Goal: Complete application form

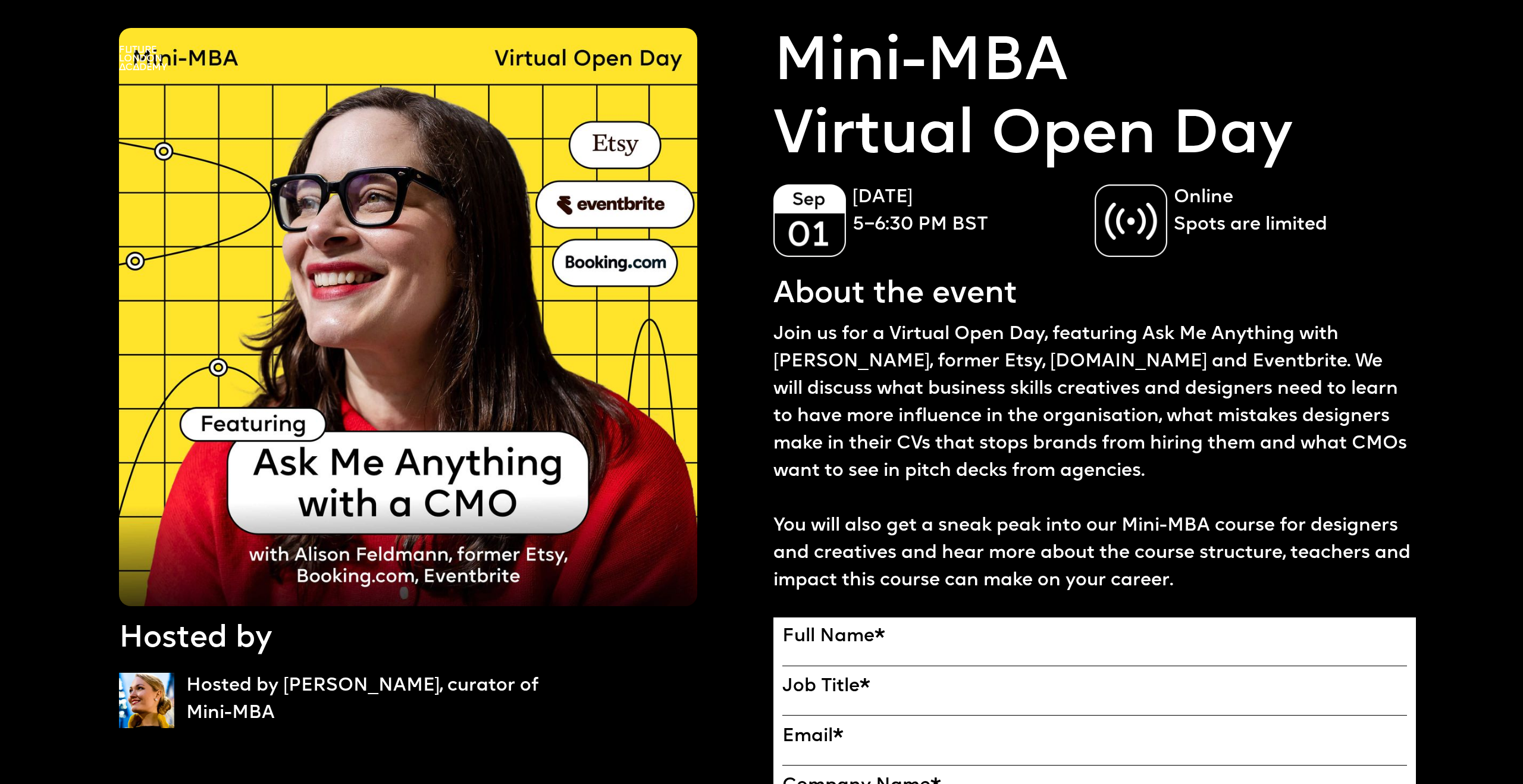
click at [947, 638] on label "Full Name *" at bounding box center [1094, 637] width 625 height 22
click at [0, 0] on input "Full Name" at bounding box center [0, 0] width 0 height 0
click at [869, 649] on div at bounding box center [1094, 659] width 625 height 22
click at [846, 635] on label "Full Name *" at bounding box center [1094, 637] width 625 height 22
click at [0, 0] on input "Full Name" at bounding box center [0, 0] width 0 height 0
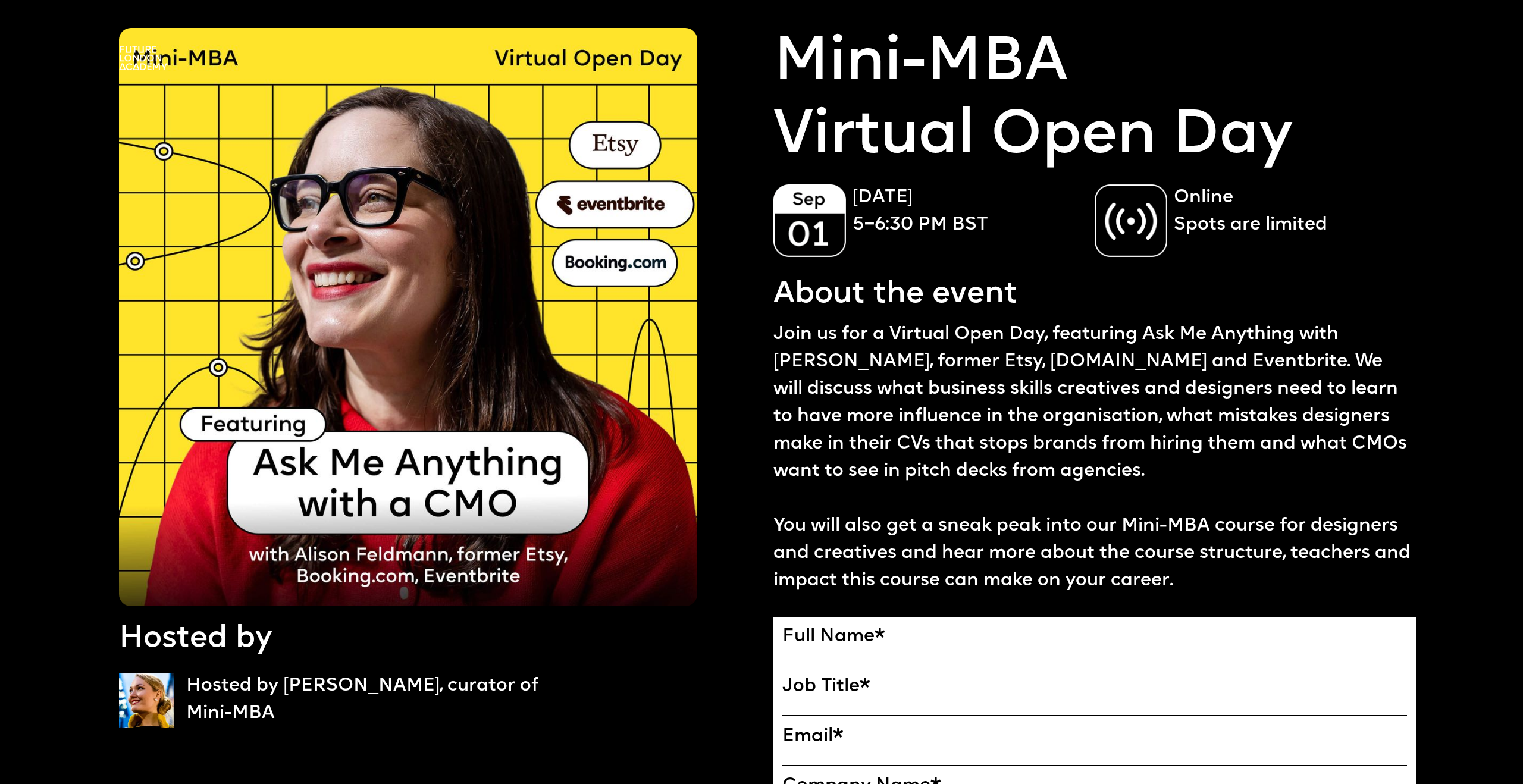
click at [832, 666] on div at bounding box center [1094, 659] width 625 height 22
click at [832, 699] on div at bounding box center [1094, 709] width 625 height 22
click at [1157, 219] on img at bounding box center [1131, 221] width 73 height 73
click at [1134, 219] on img at bounding box center [1131, 221] width 73 height 73
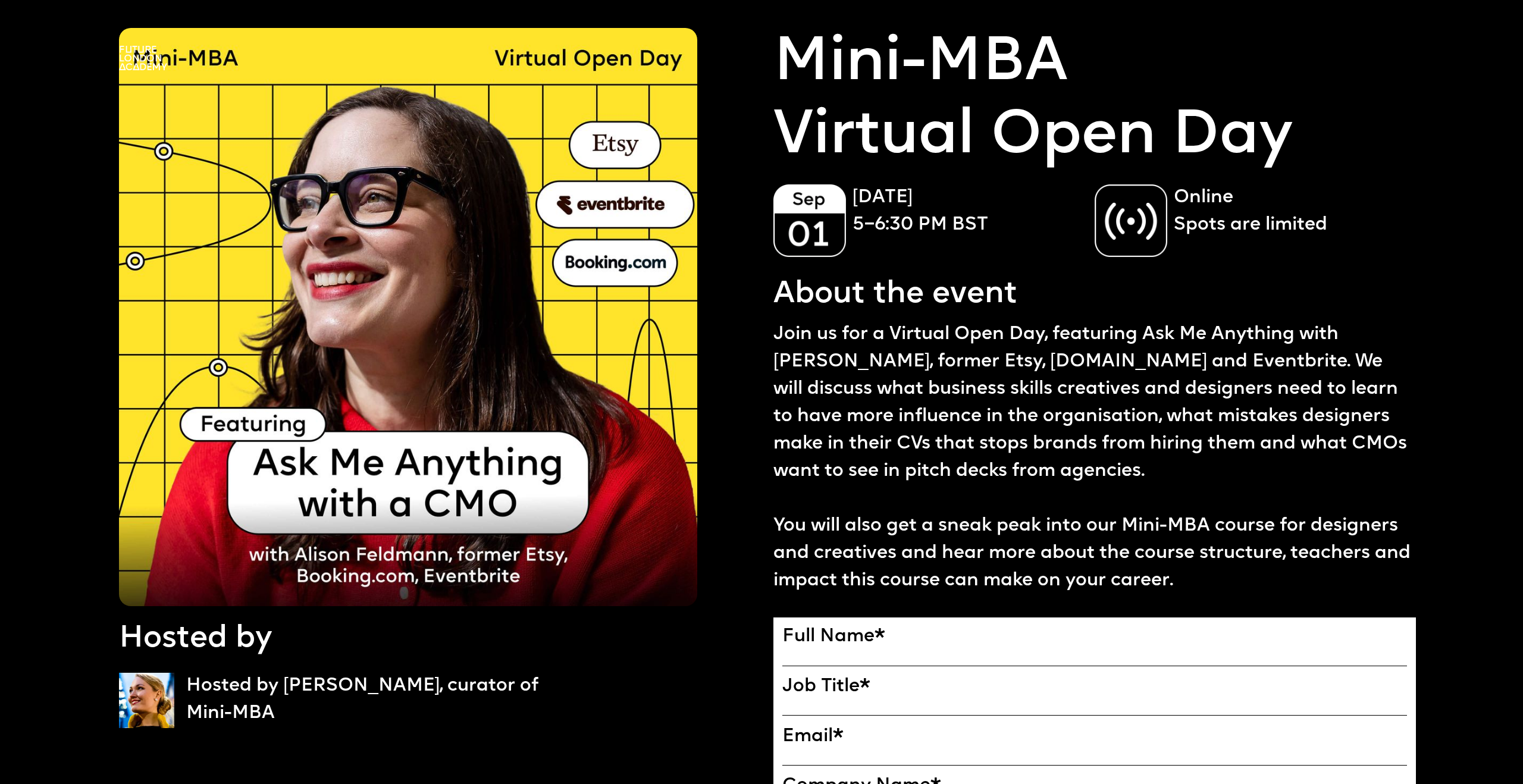
click at [1134, 219] on img at bounding box center [1131, 221] width 73 height 73
click at [820, 222] on img at bounding box center [810, 221] width 73 height 73
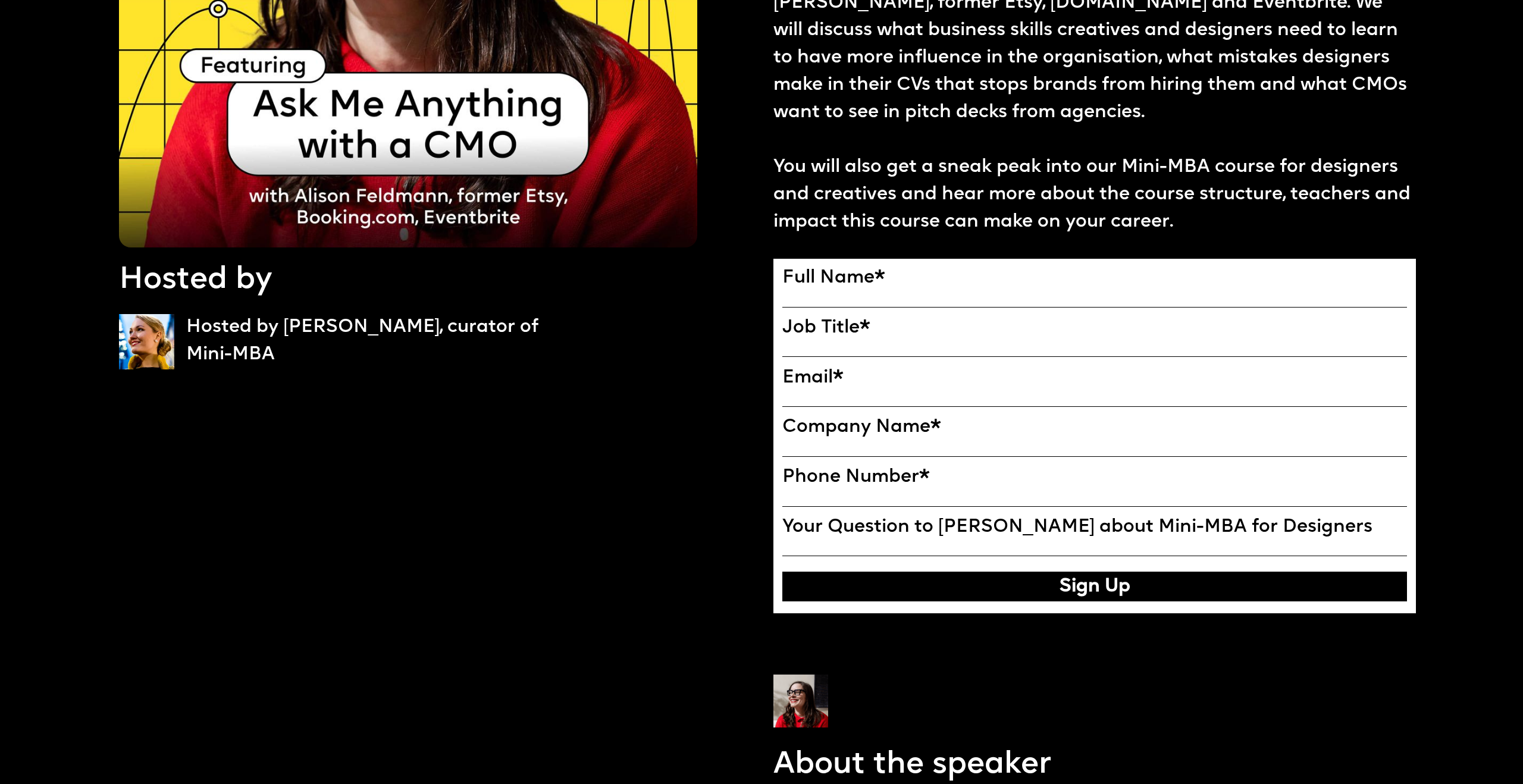
scroll to position [337, 0]
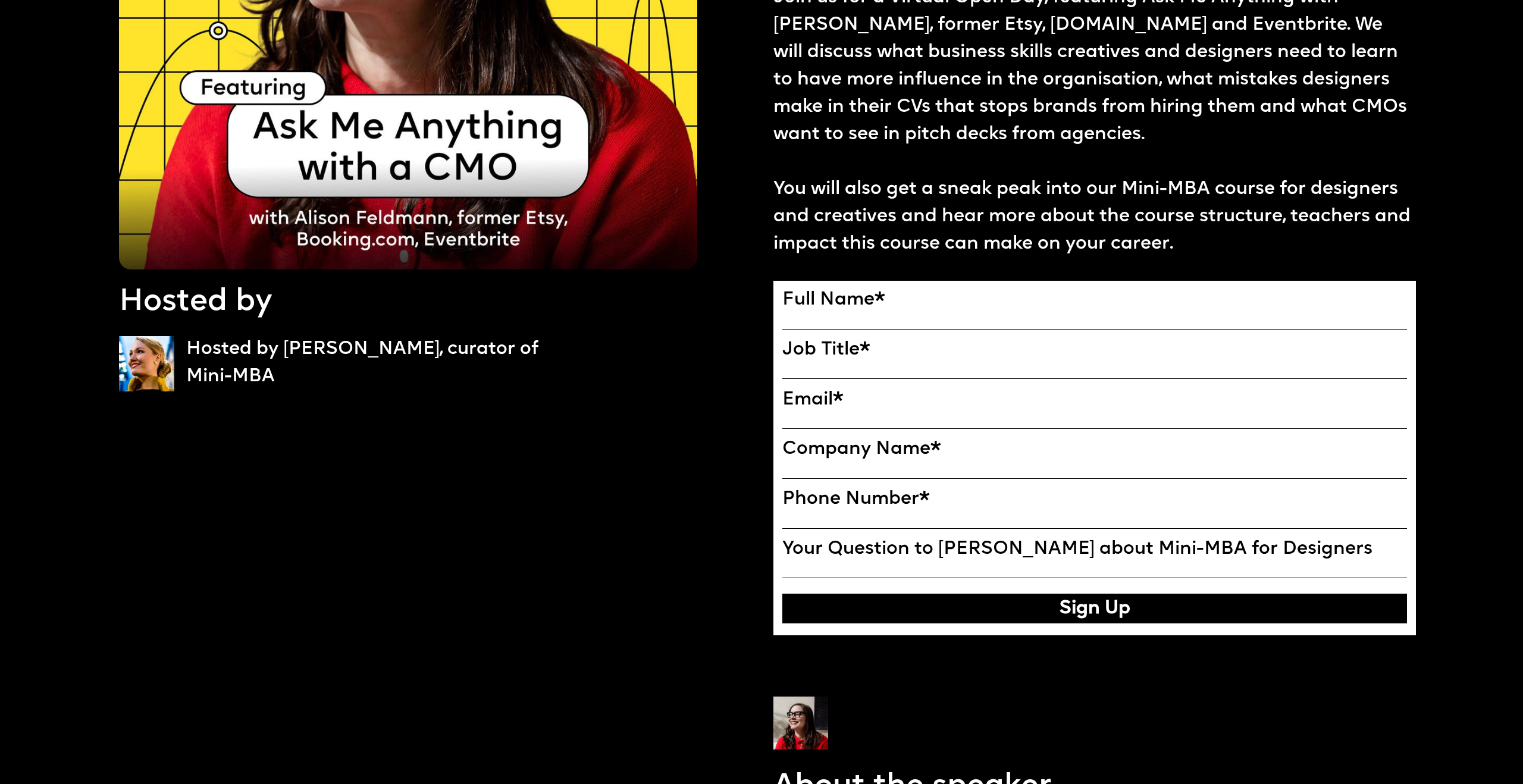
click at [1018, 615] on button "Sign Up" at bounding box center [1094, 608] width 625 height 29
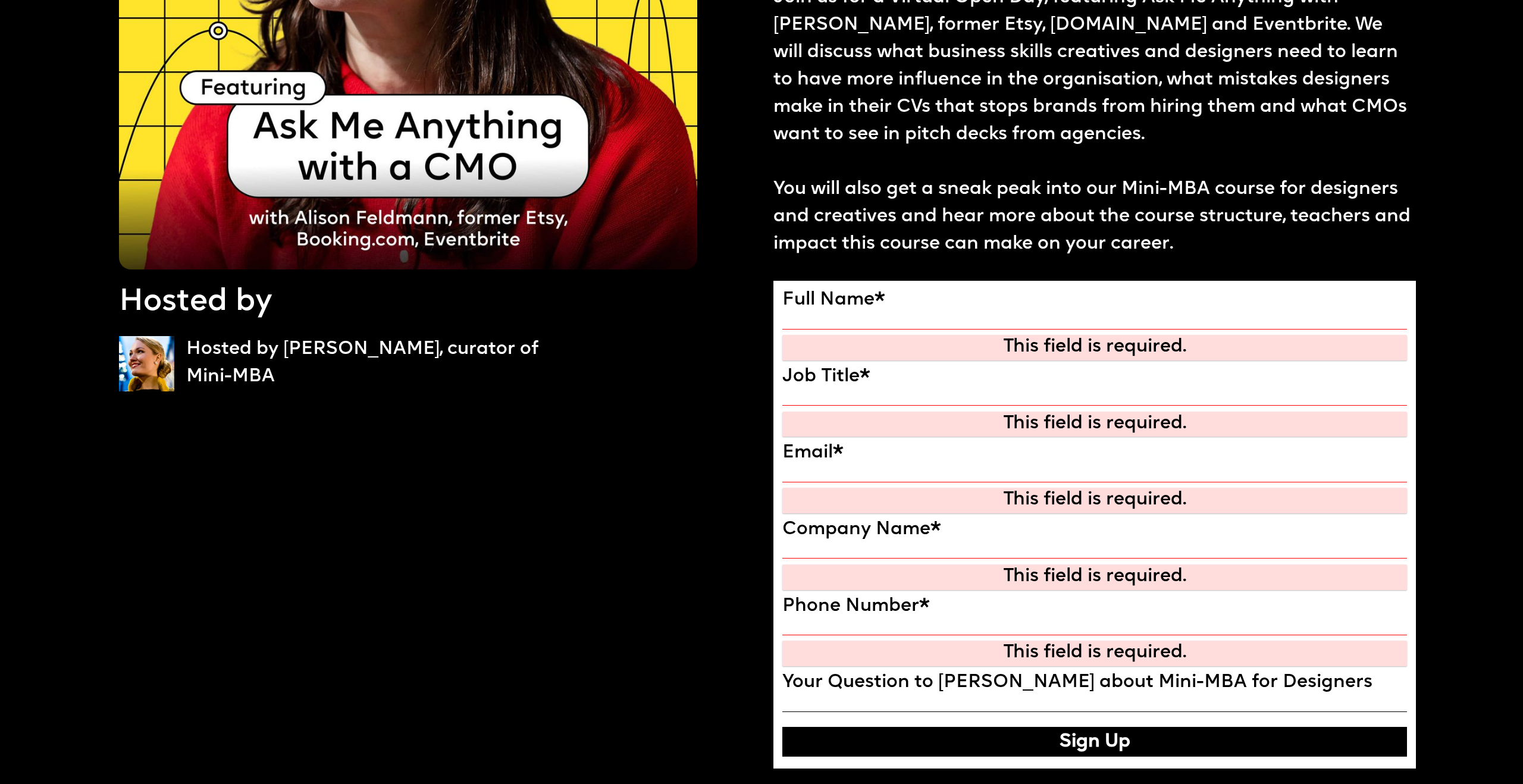
click at [983, 319] on input "Full Name" at bounding box center [1094, 321] width 625 height 15
type input "**********"
type input "********"
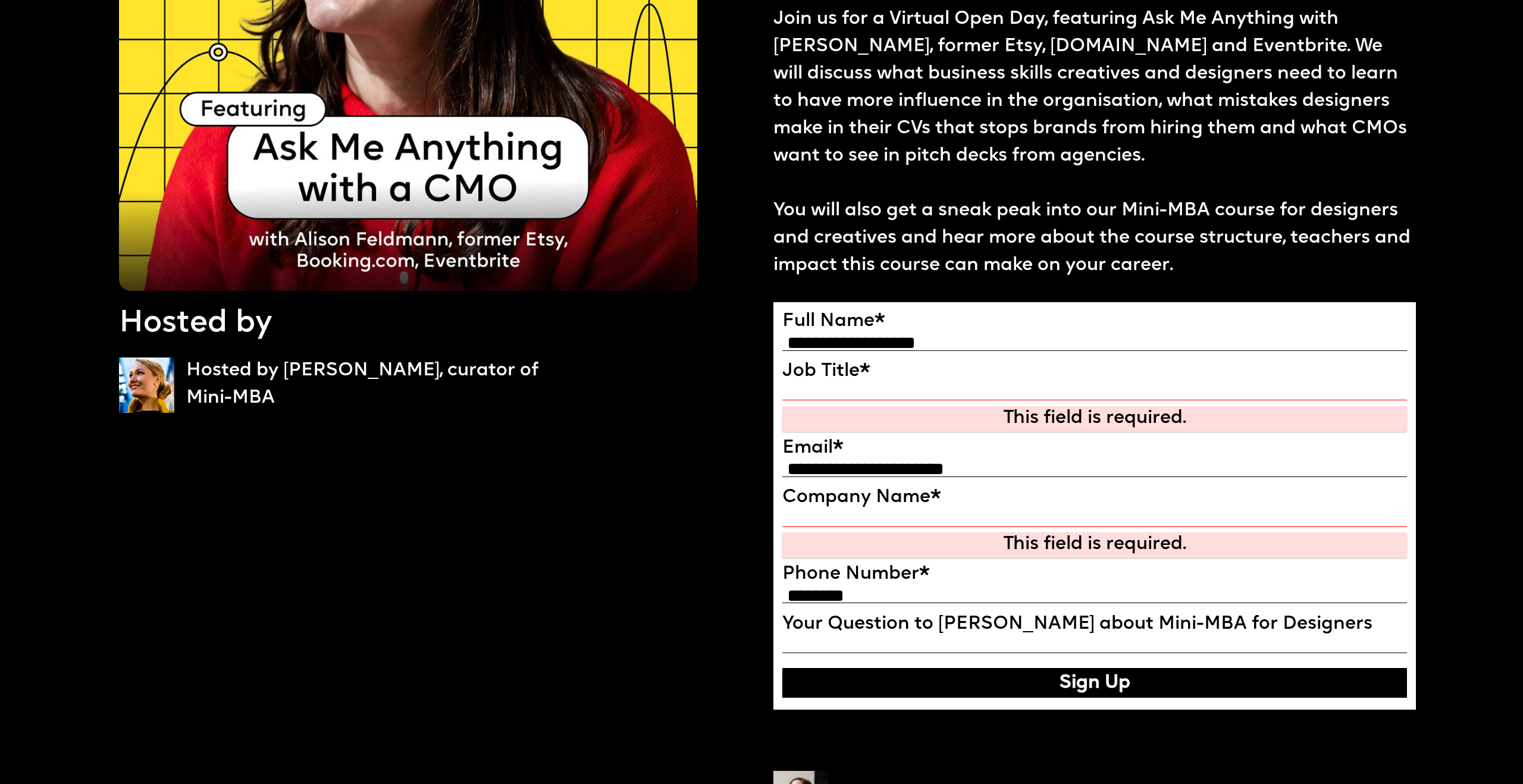
scroll to position [314, 0]
click at [884, 392] on input "Job Title" at bounding box center [1094, 393] width 625 height 15
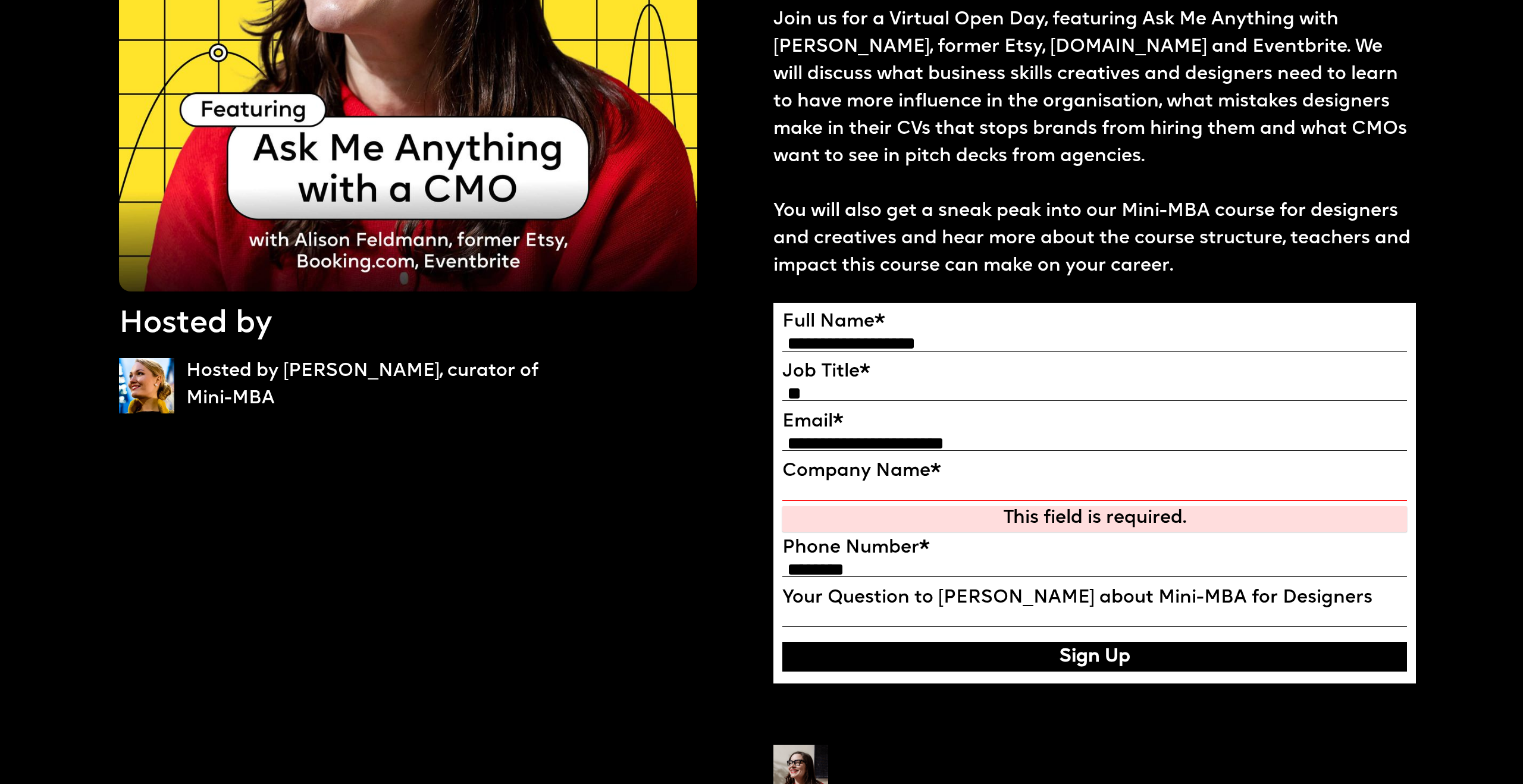
type input "*"
type input "********"
click at [848, 489] on input "Company Name" at bounding box center [1094, 493] width 625 height 15
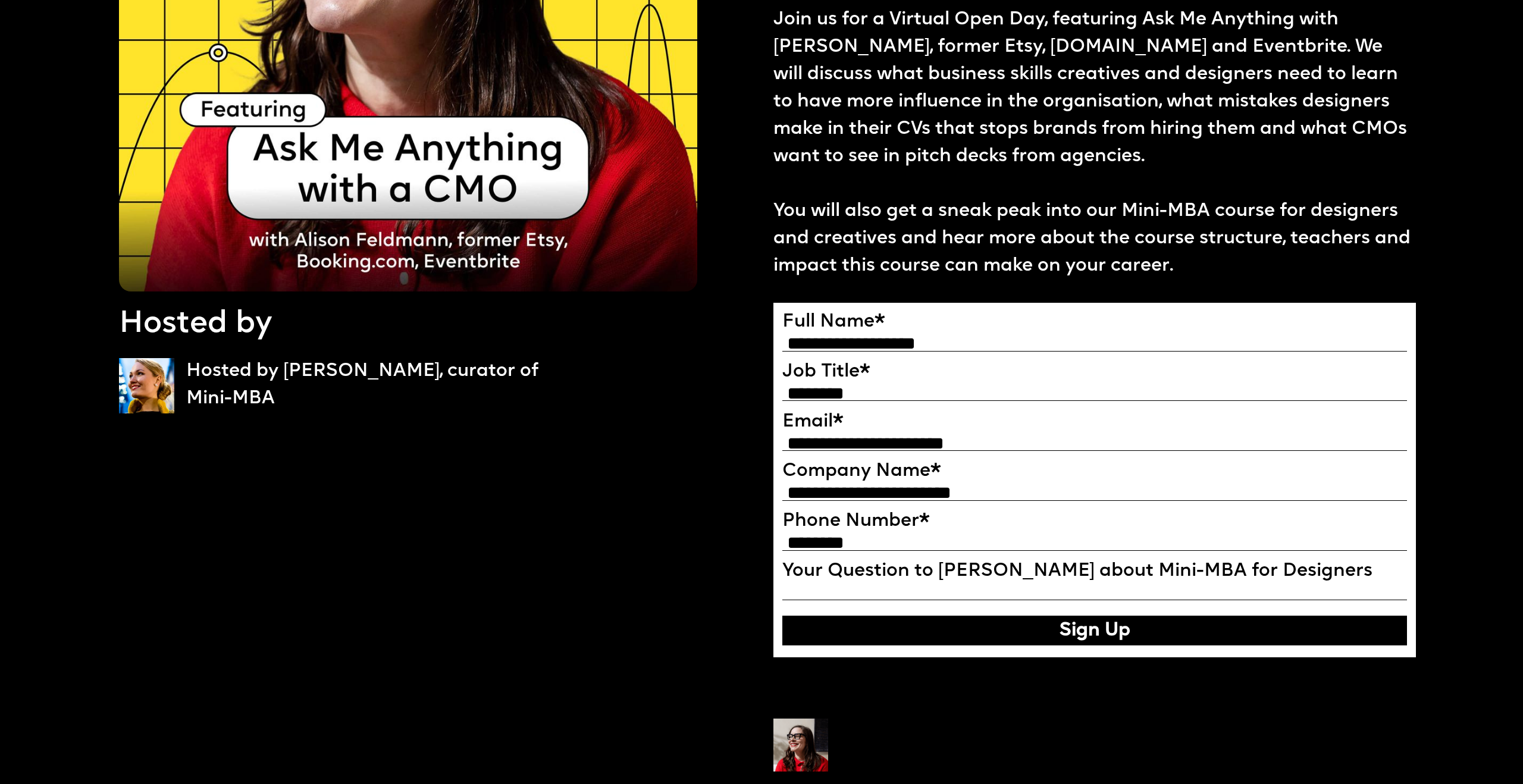
click at [794, 491] on input "**********" at bounding box center [1094, 493] width 625 height 15
click at [852, 491] on input "**********" at bounding box center [1094, 493] width 625 height 15
click at [951, 487] on input "**********" at bounding box center [1094, 493] width 625 height 15
type input "*"
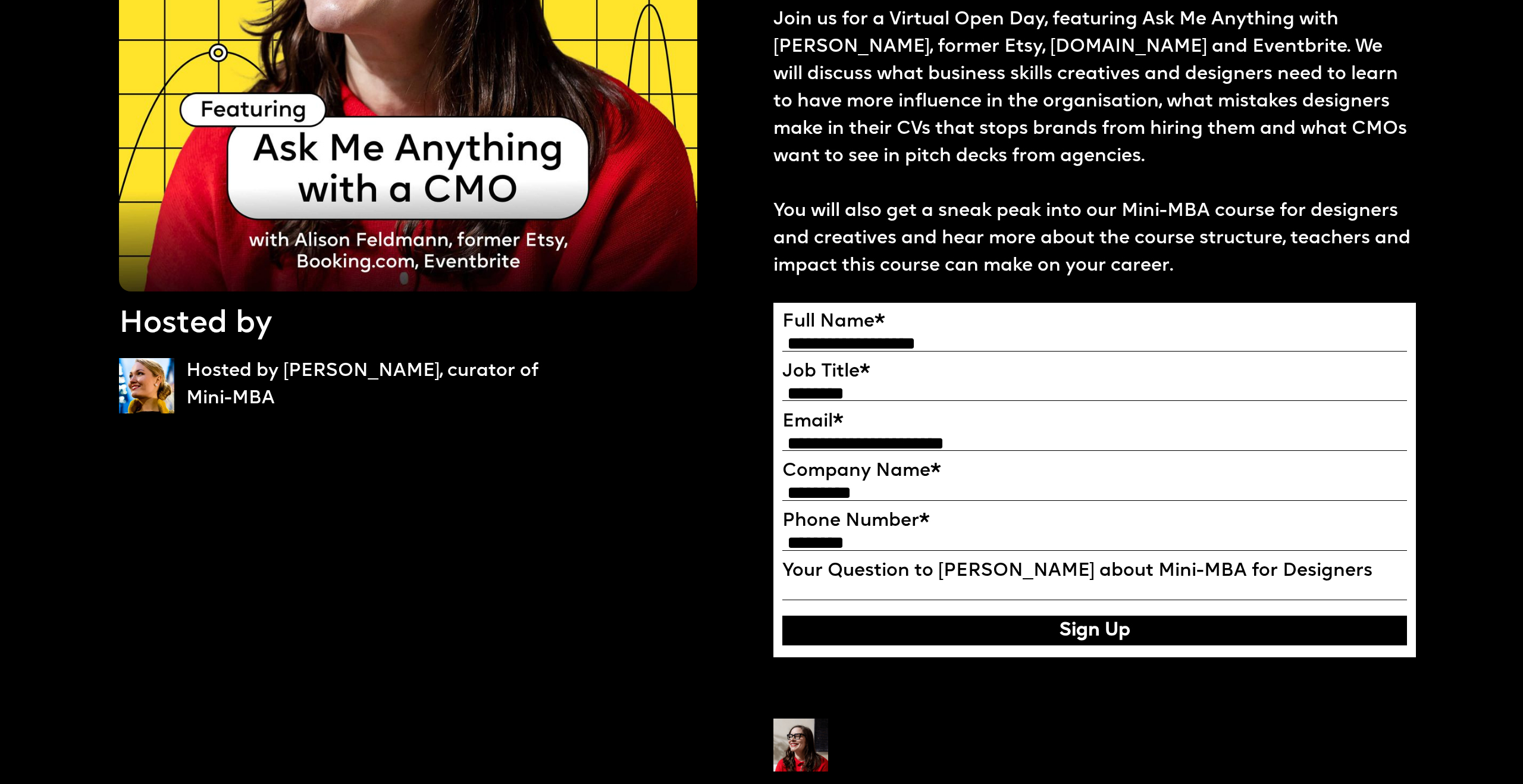
type input "*********"
click at [791, 389] on input "********" at bounding box center [1094, 393] width 625 height 15
click at [1102, 628] on button "Sign Up" at bounding box center [1094, 630] width 625 height 29
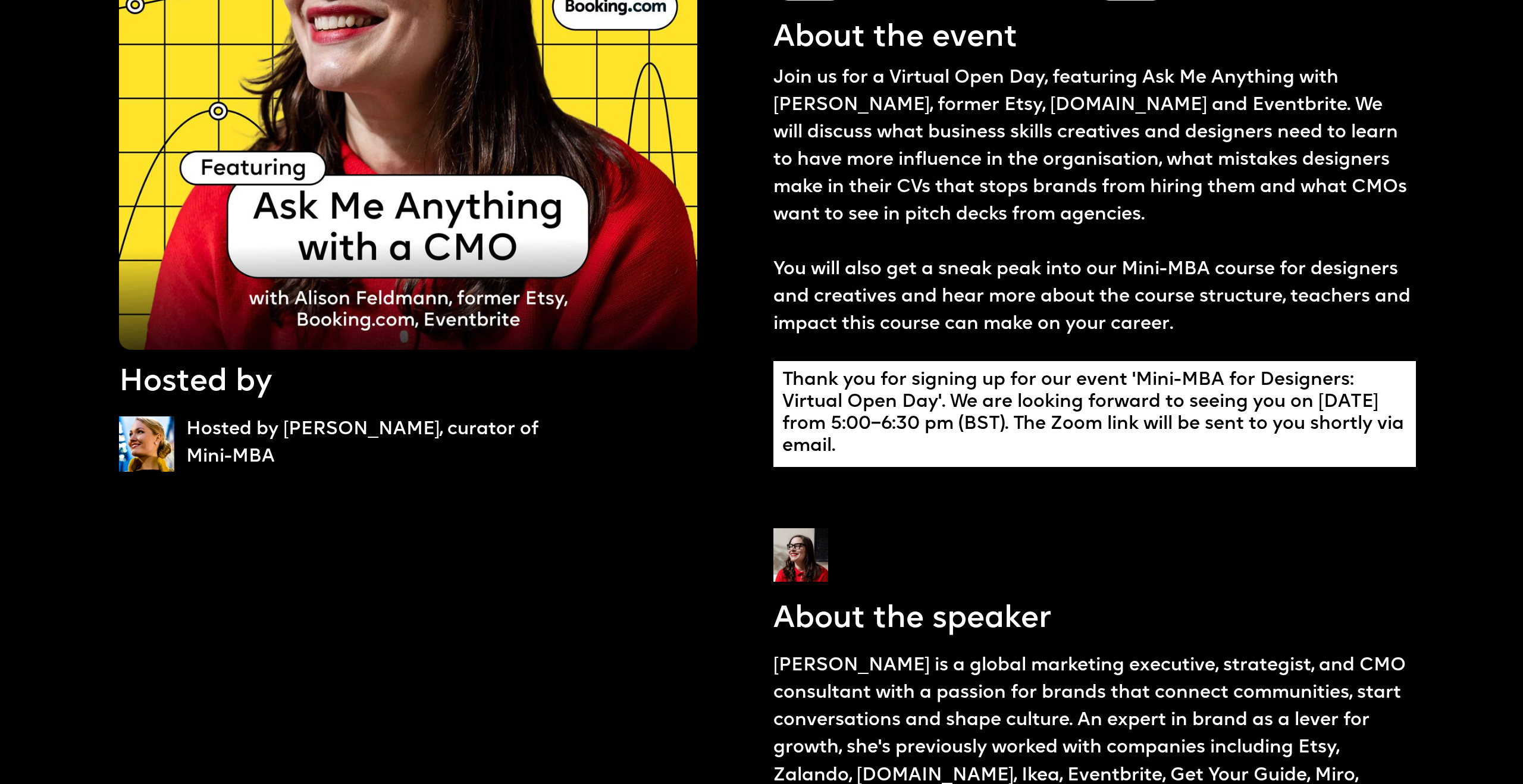
scroll to position [228, 0]
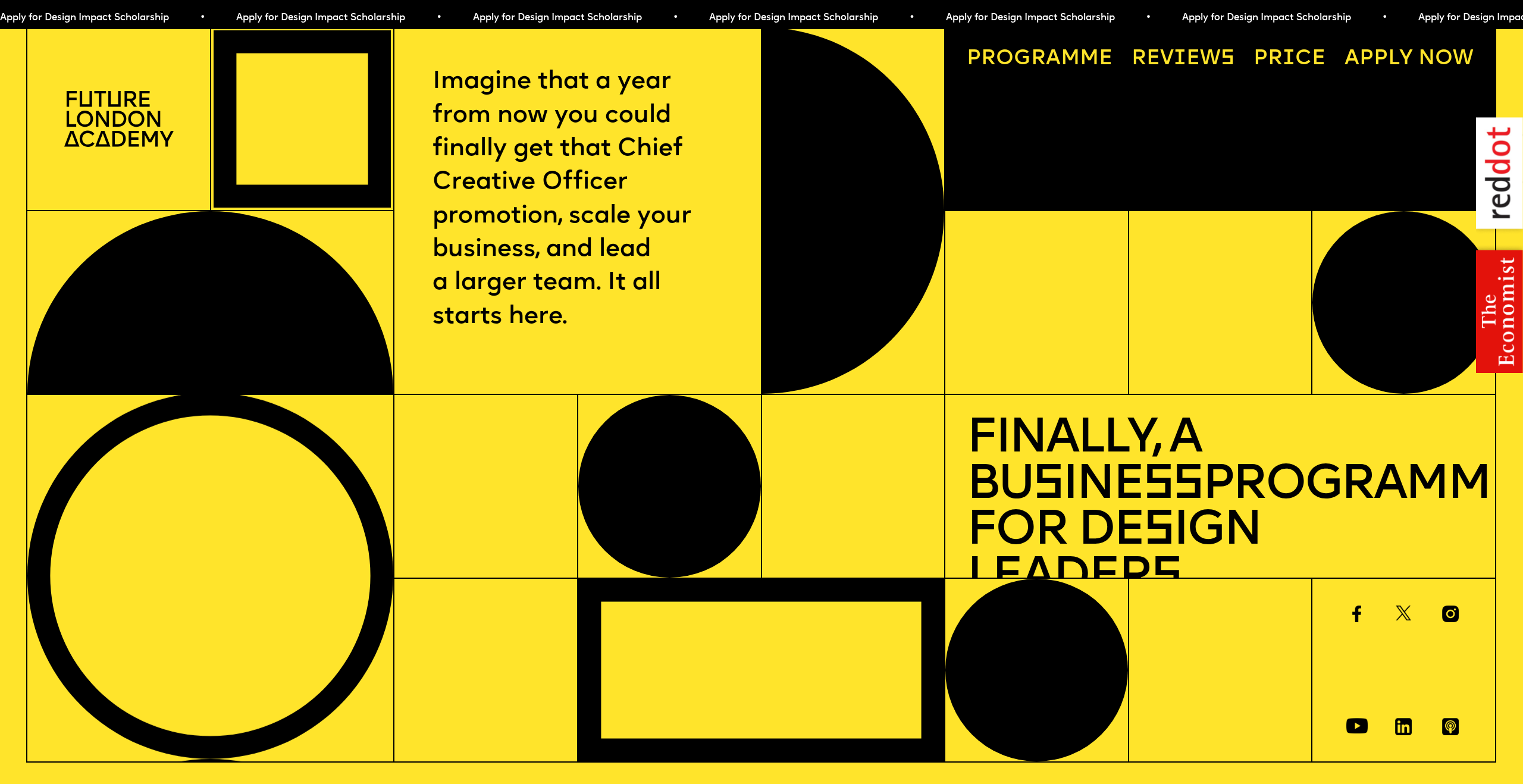
click at [256, 14] on span "Apply for Design Impact Scholarship • Apply for Design Impact Scholarship • App…" at bounding box center [591, 18] width 1182 height 9
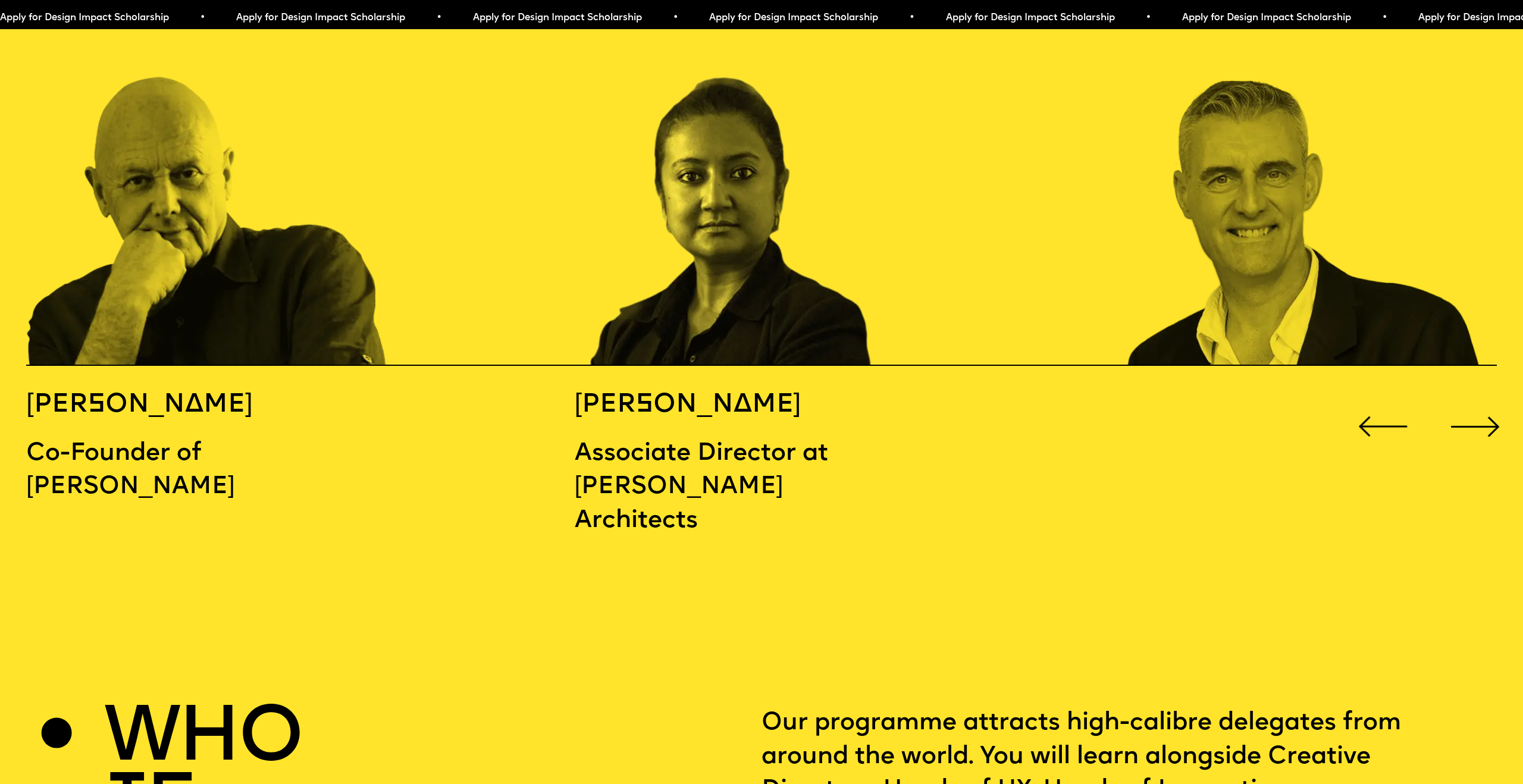
scroll to position [2454, 0]
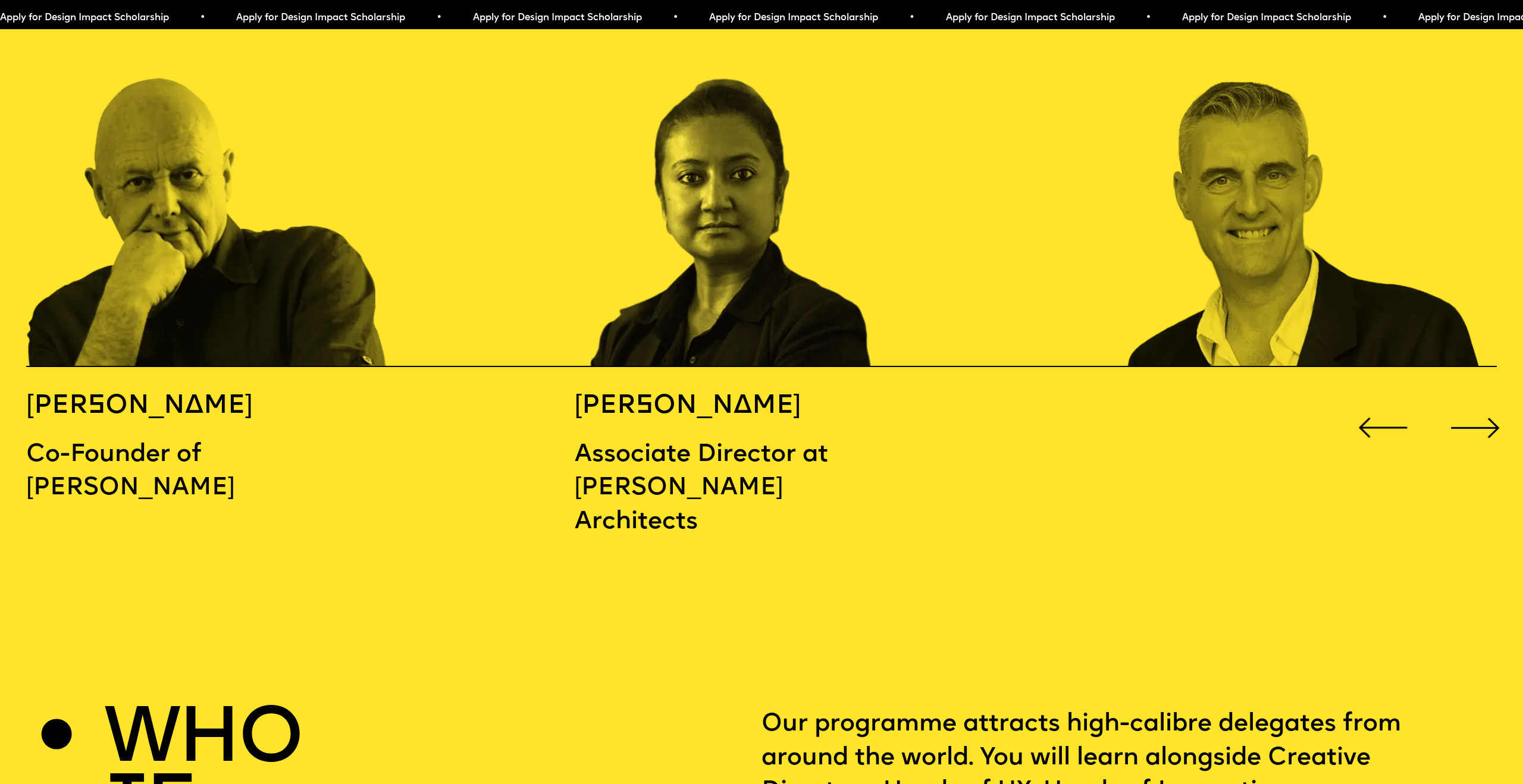
click at [1480, 399] on div "Next slide" at bounding box center [1475, 427] width 60 height 60
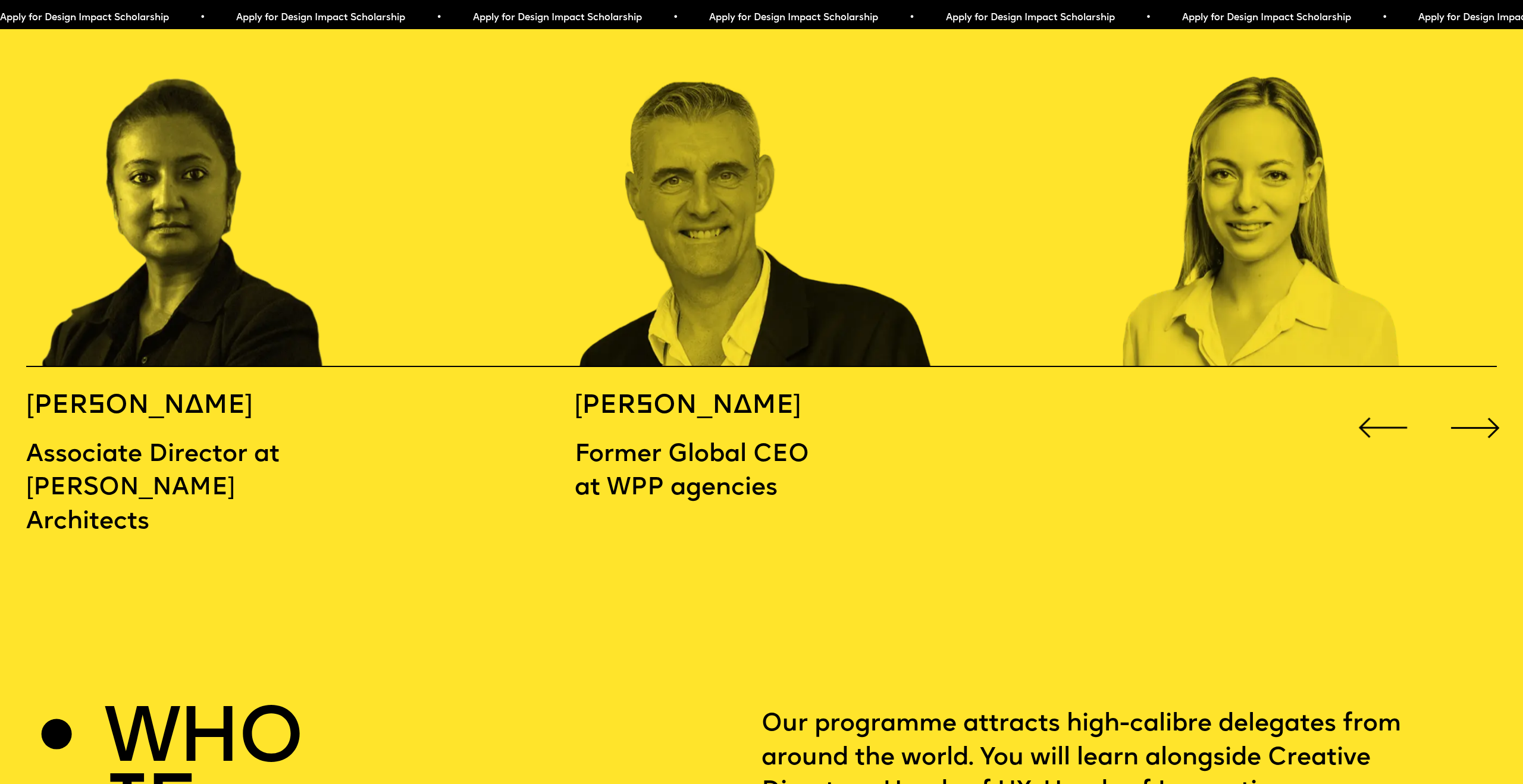
click at [1483, 399] on div "Next slide" at bounding box center [1475, 427] width 60 height 60
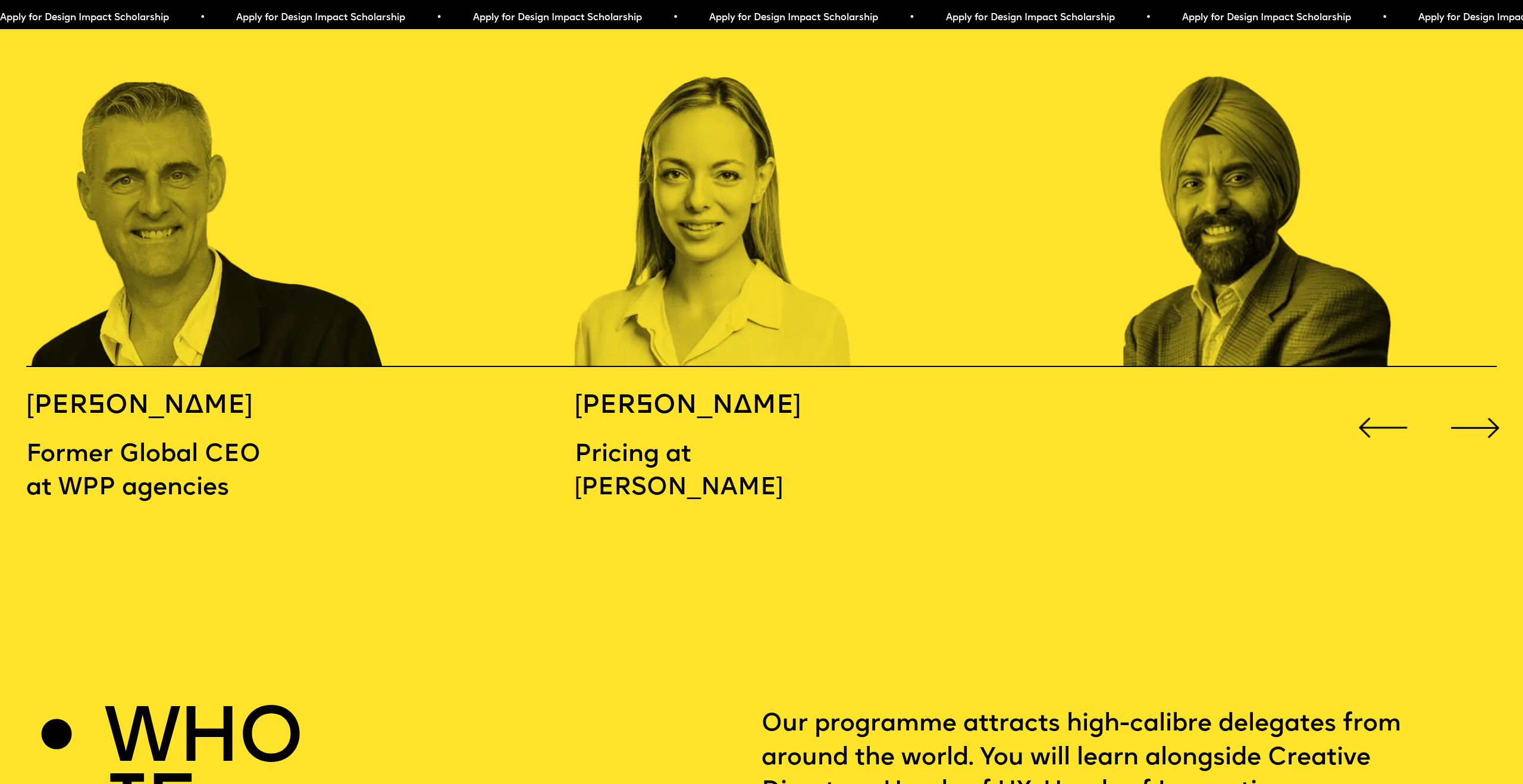
click at [1483, 399] on div "Next slide" at bounding box center [1475, 427] width 60 height 60
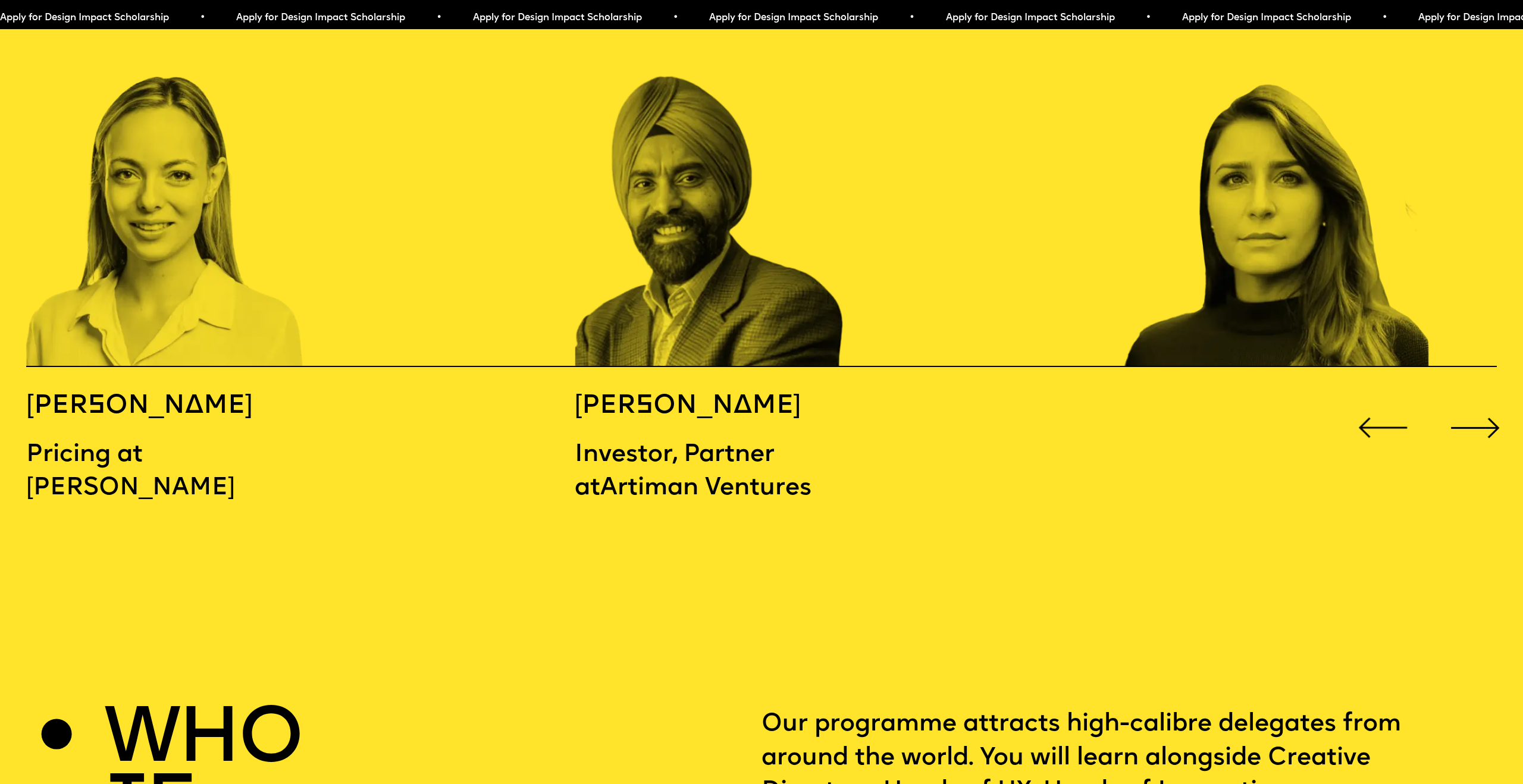
click at [1483, 399] on div "Next slide" at bounding box center [1475, 427] width 60 height 60
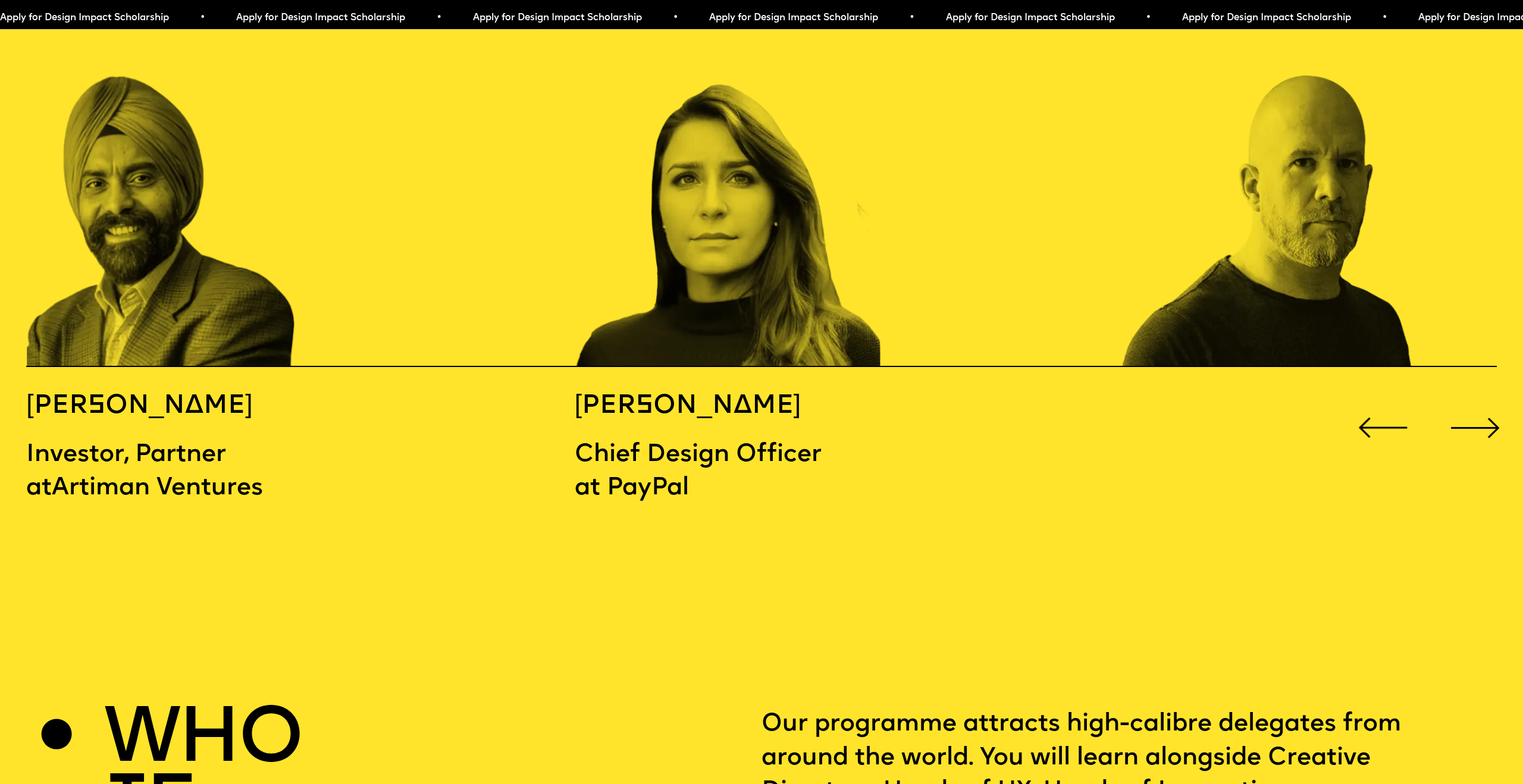
click at [1483, 399] on div "Next slide" at bounding box center [1475, 427] width 60 height 60
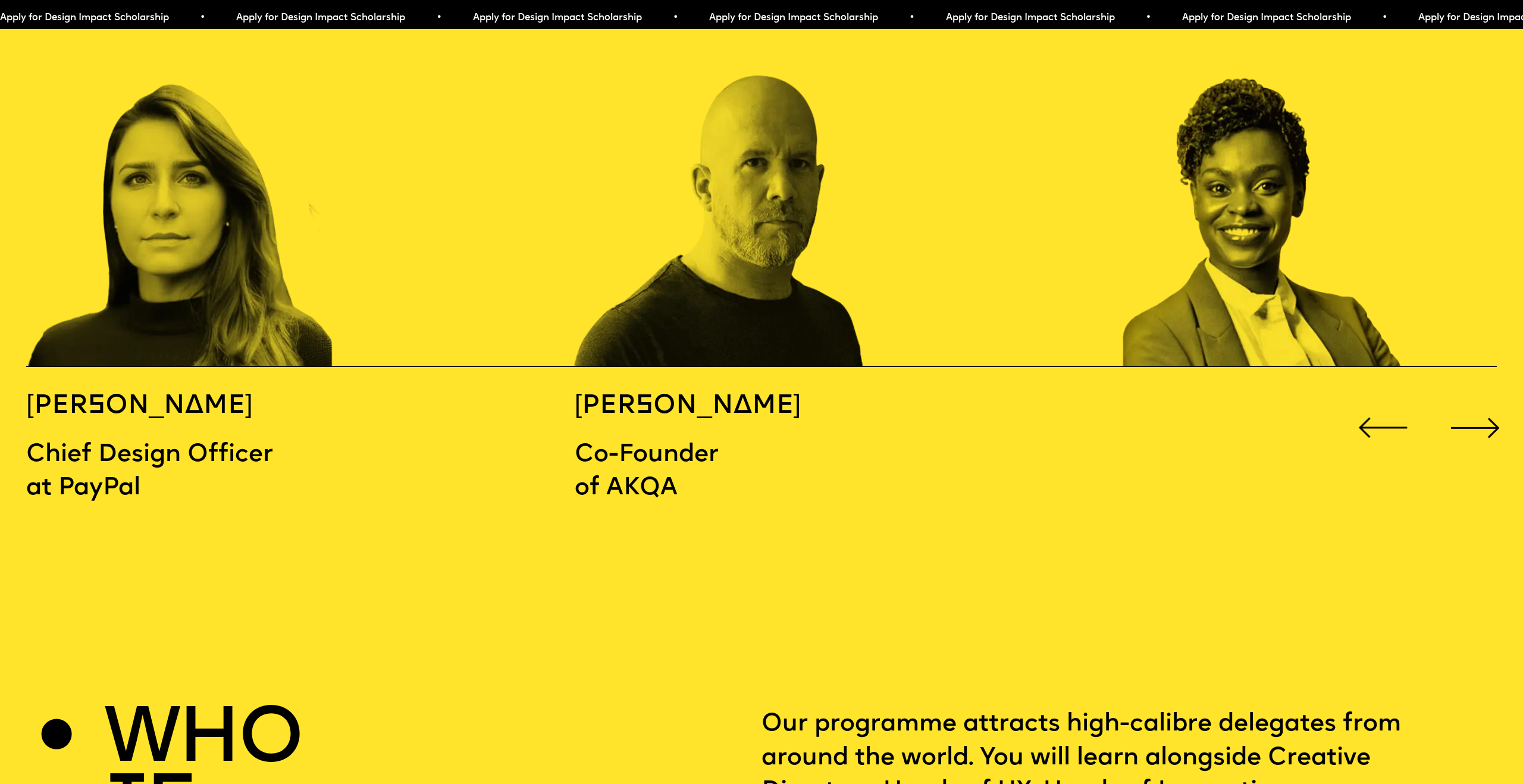
click at [1483, 399] on div "Next slide" at bounding box center [1475, 427] width 60 height 60
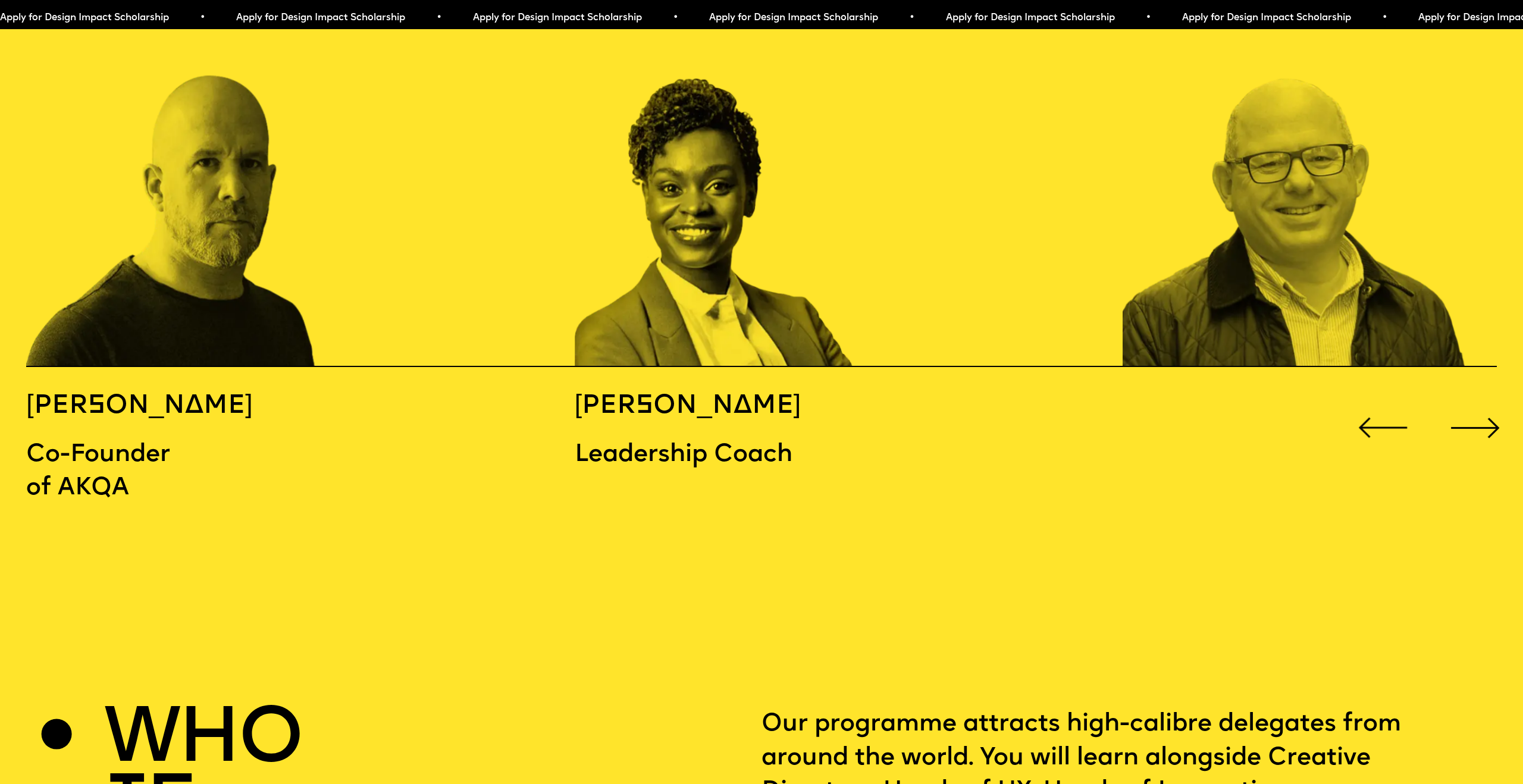
click at [1483, 399] on div "Next slide" at bounding box center [1475, 427] width 60 height 60
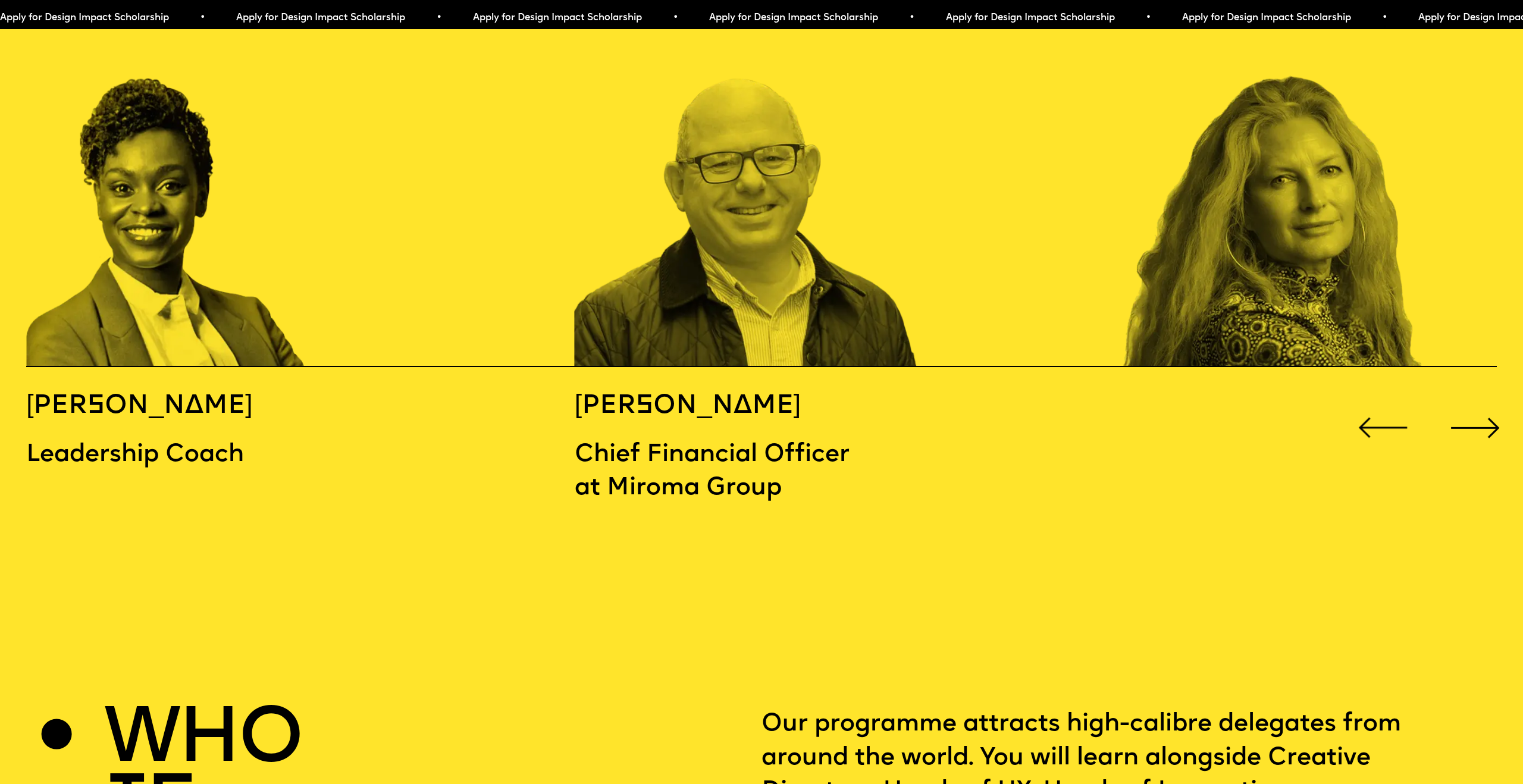
click at [1483, 399] on div "Next slide" at bounding box center [1475, 427] width 60 height 60
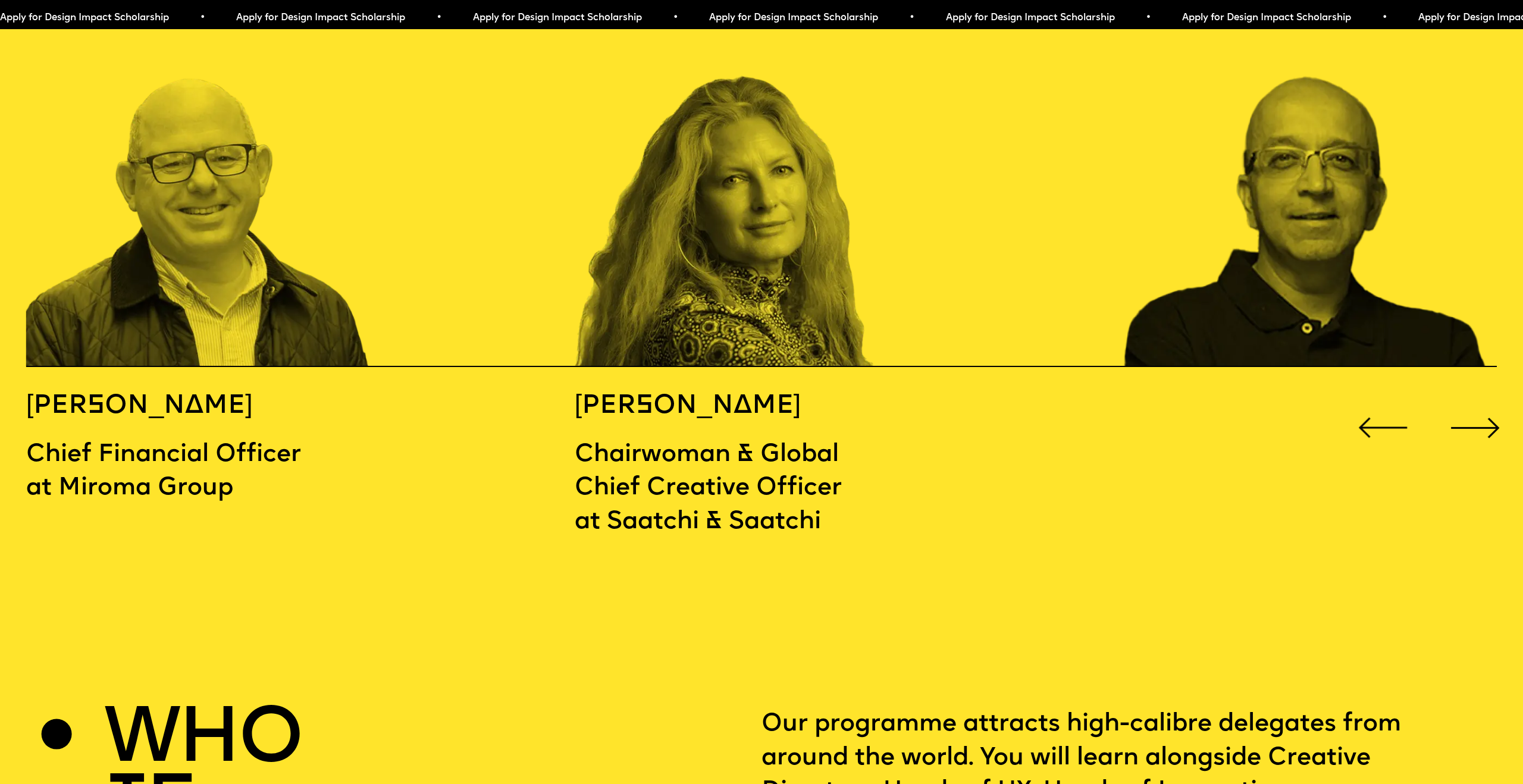
click at [1483, 399] on div "Next slide" at bounding box center [1475, 427] width 60 height 60
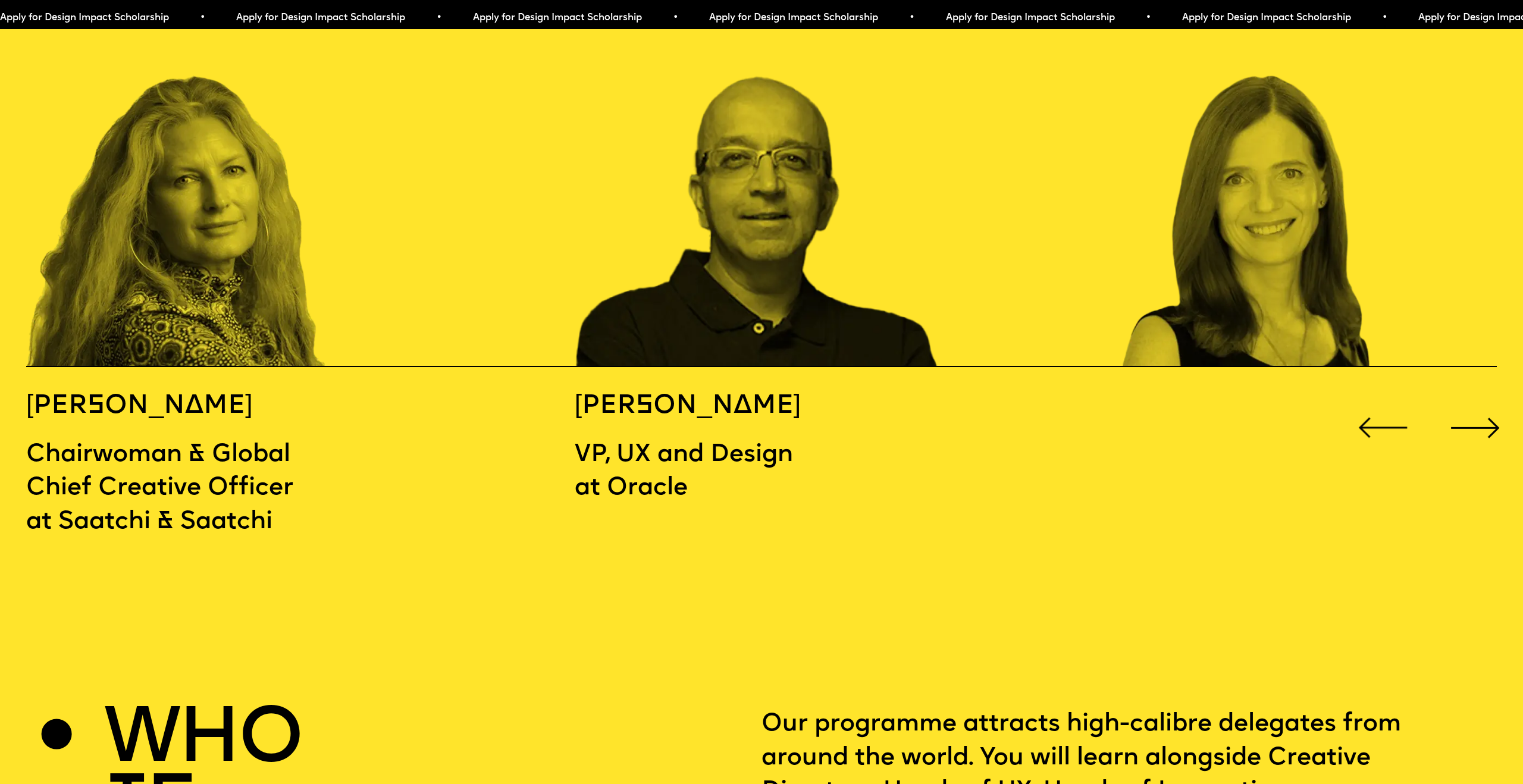
click at [1483, 399] on div "Next slide" at bounding box center [1475, 427] width 60 height 60
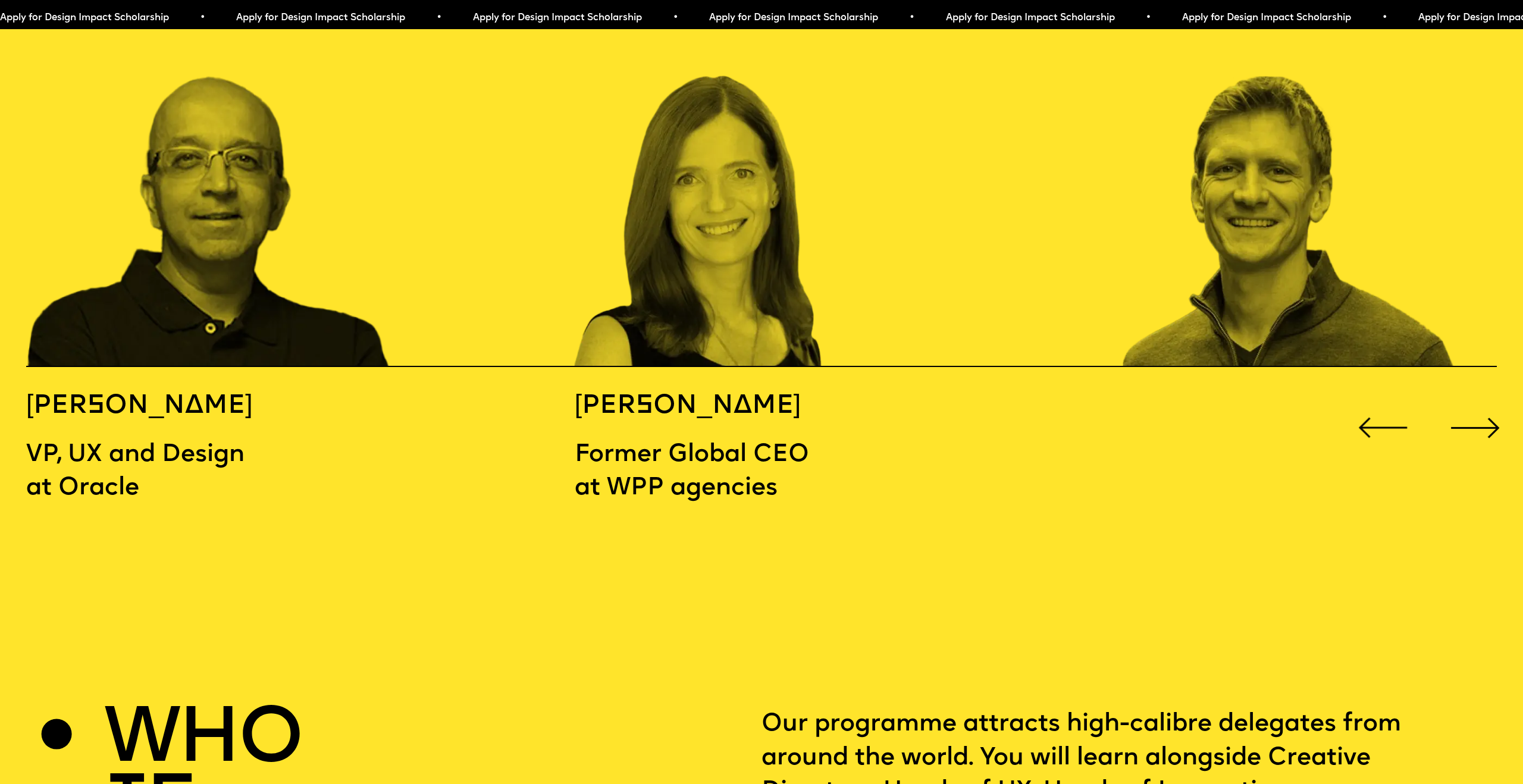
click at [1483, 399] on div "Next slide" at bounding box center [1475, 427] width 60 height 60
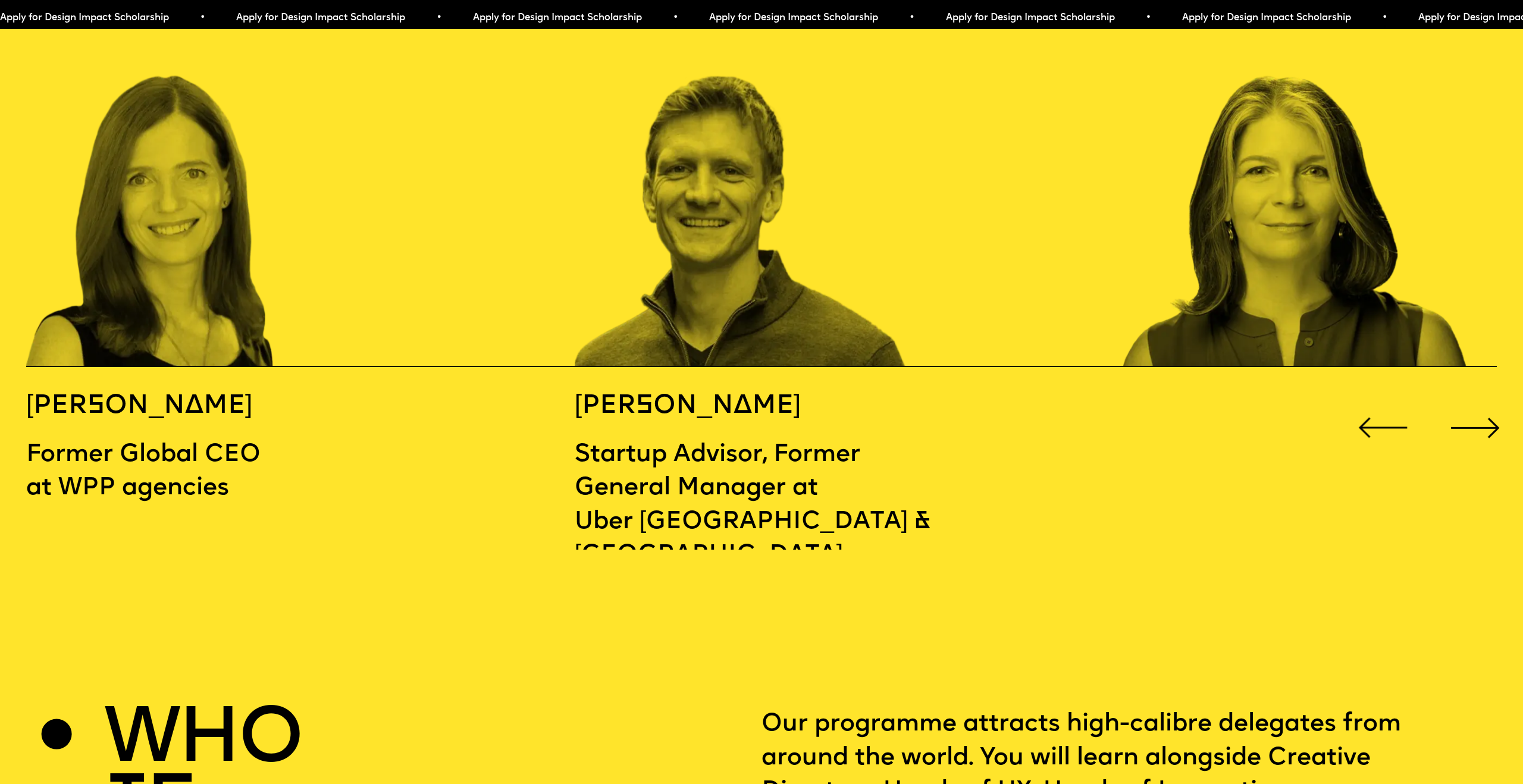
click at [1483, 399] on div "Next slide" at bounding box center [1475, 427] width 60 height 60
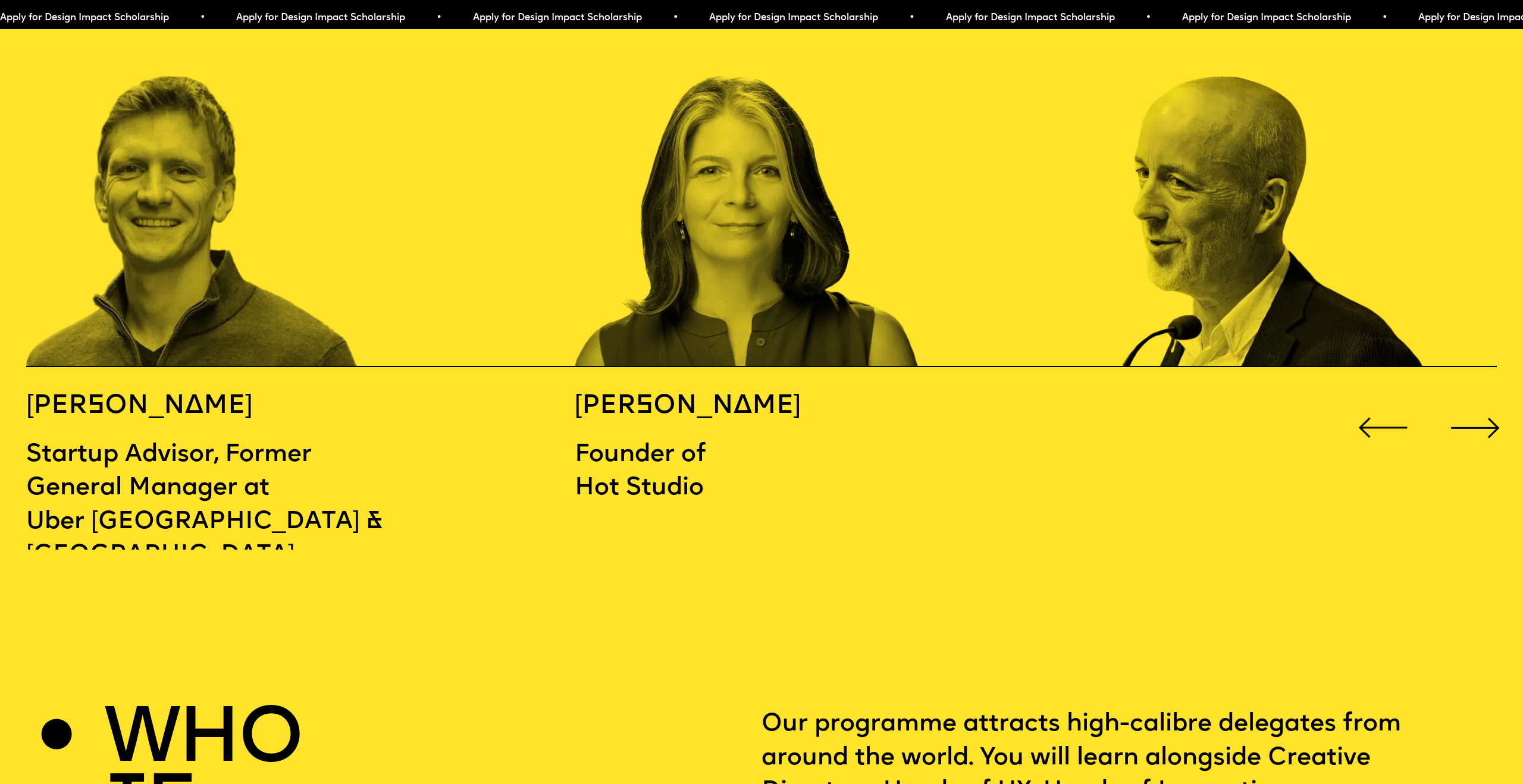
click at [1483, 399] on div "Next slide" at bounding box center [1475, 427] width 60 height 60
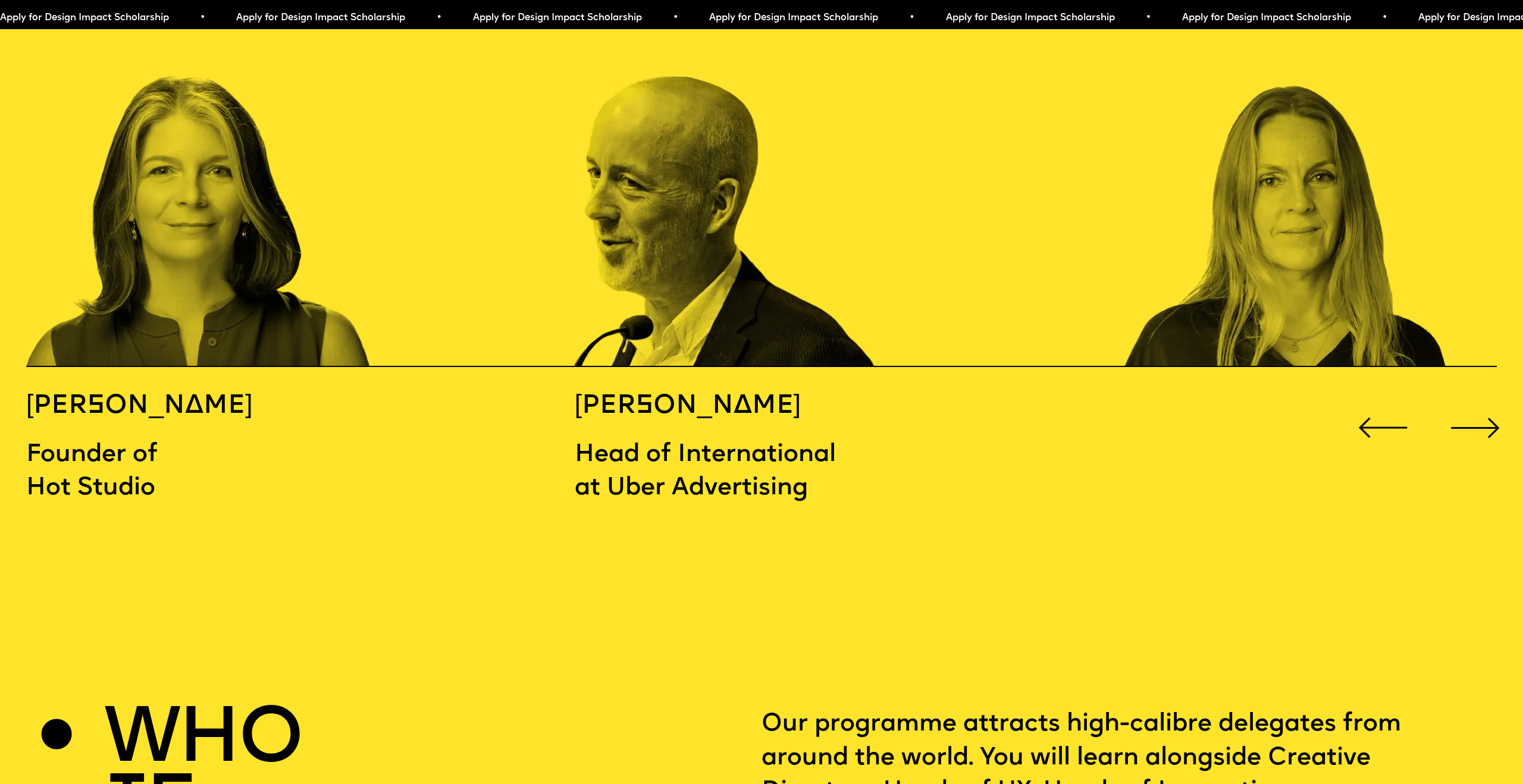
click at [1483, 399] on div "Next slide" at bounding box center [1475, 427] width 60 height 60
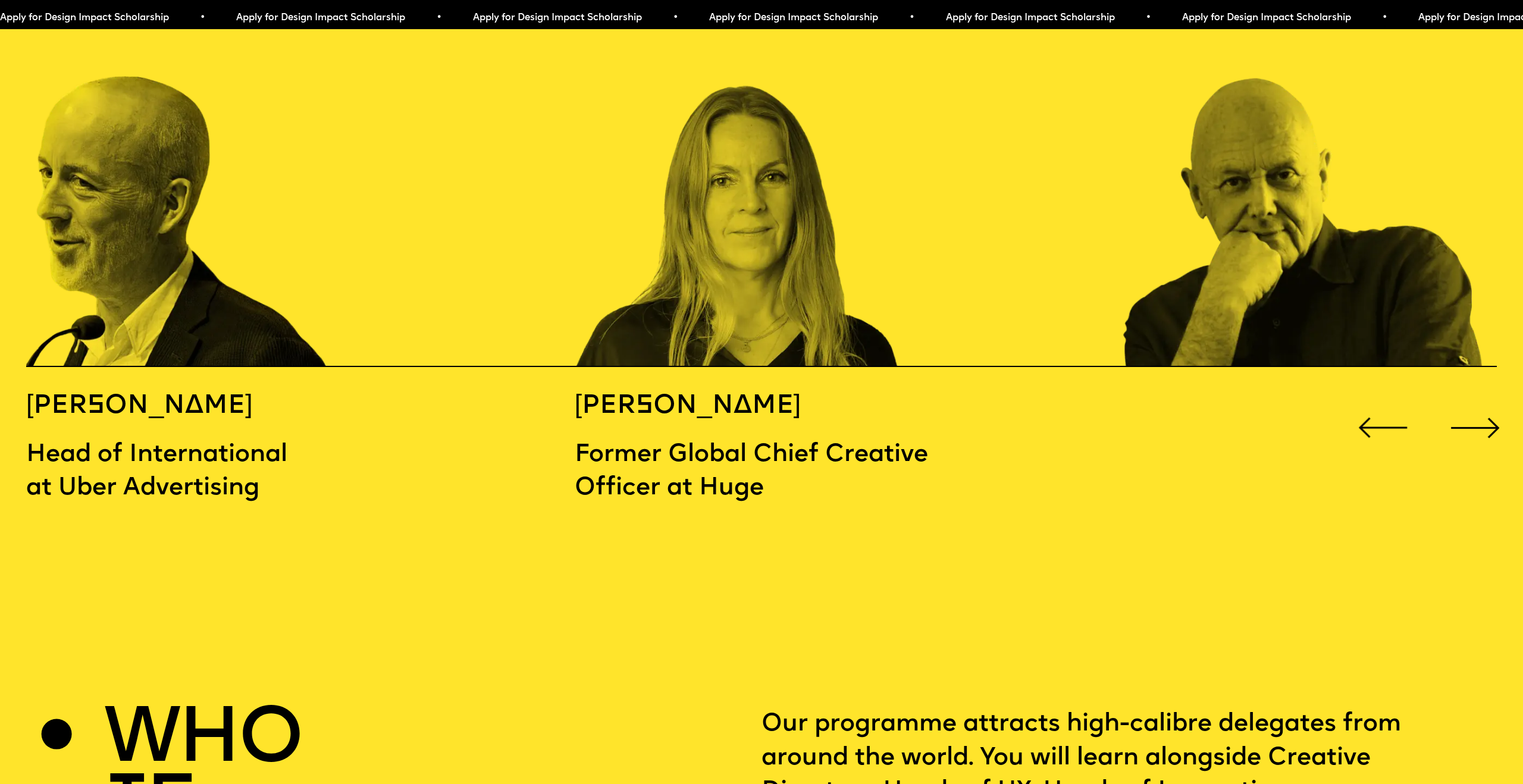
click at [1483, 399] on div "Next slide" at bounding box center [1475, 427] width 60 height 60
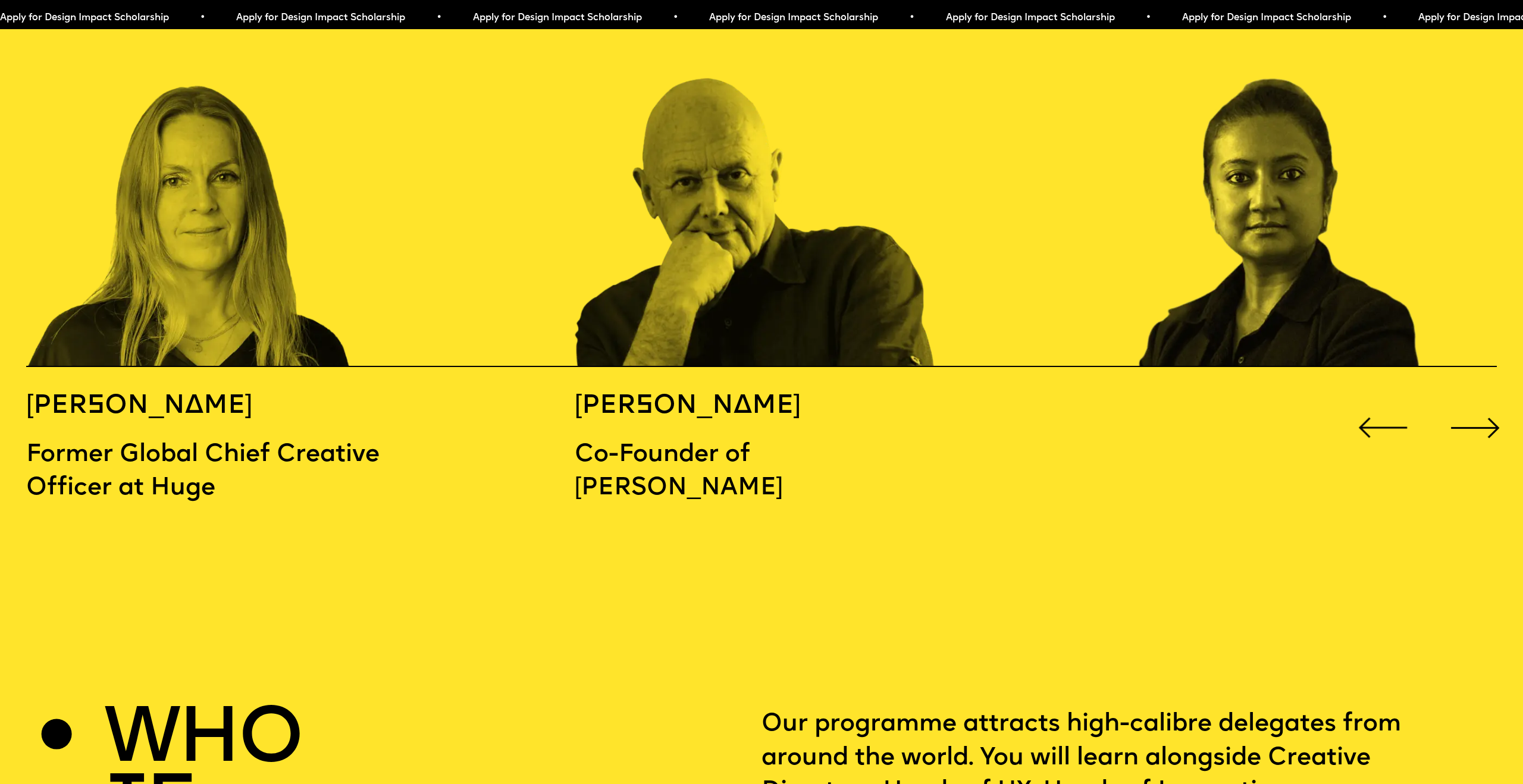
click at [1483, 399] on div "Next slide" at bounding box center [1475, 427] width 60 height 60
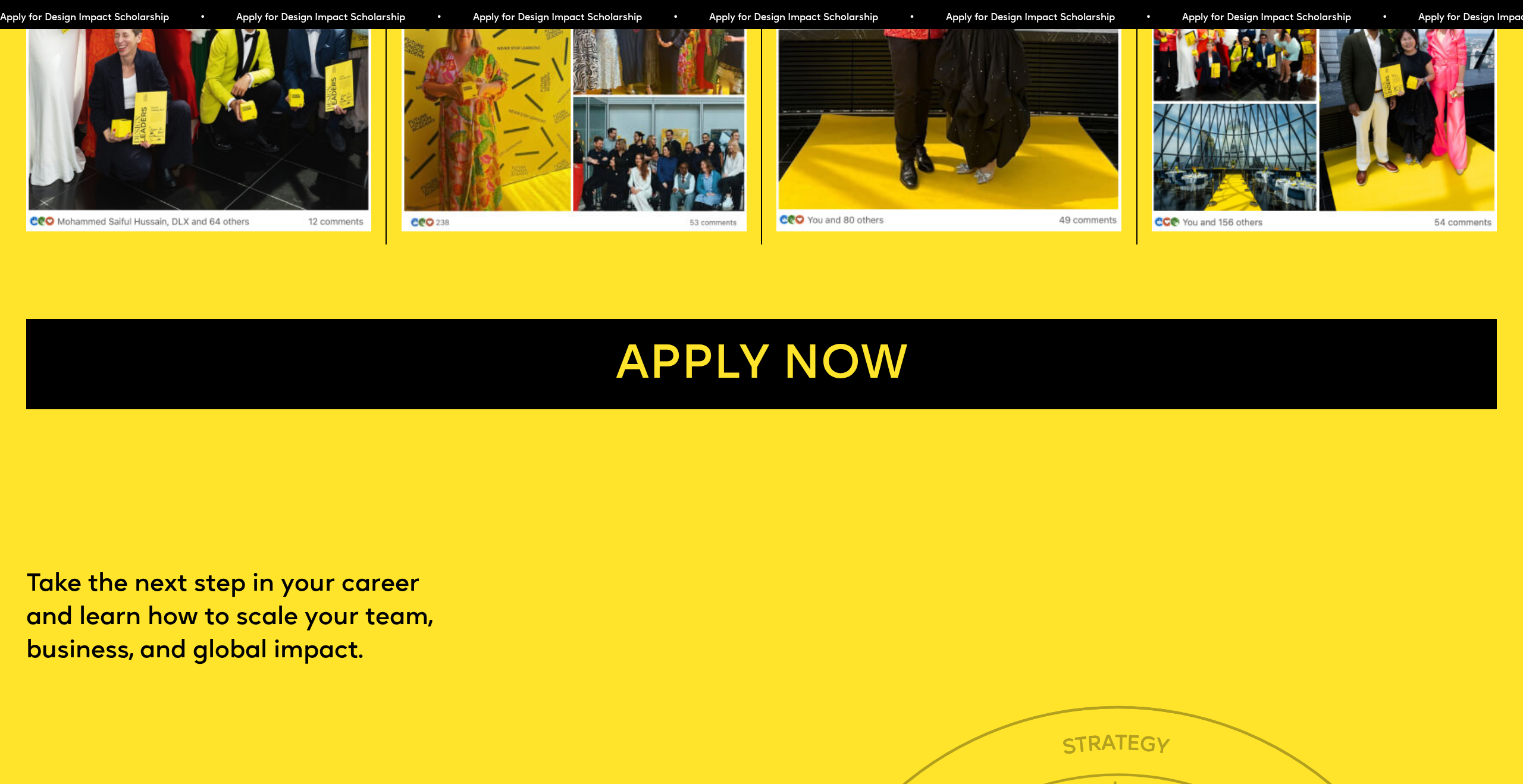
scroll to position [4520, 0]
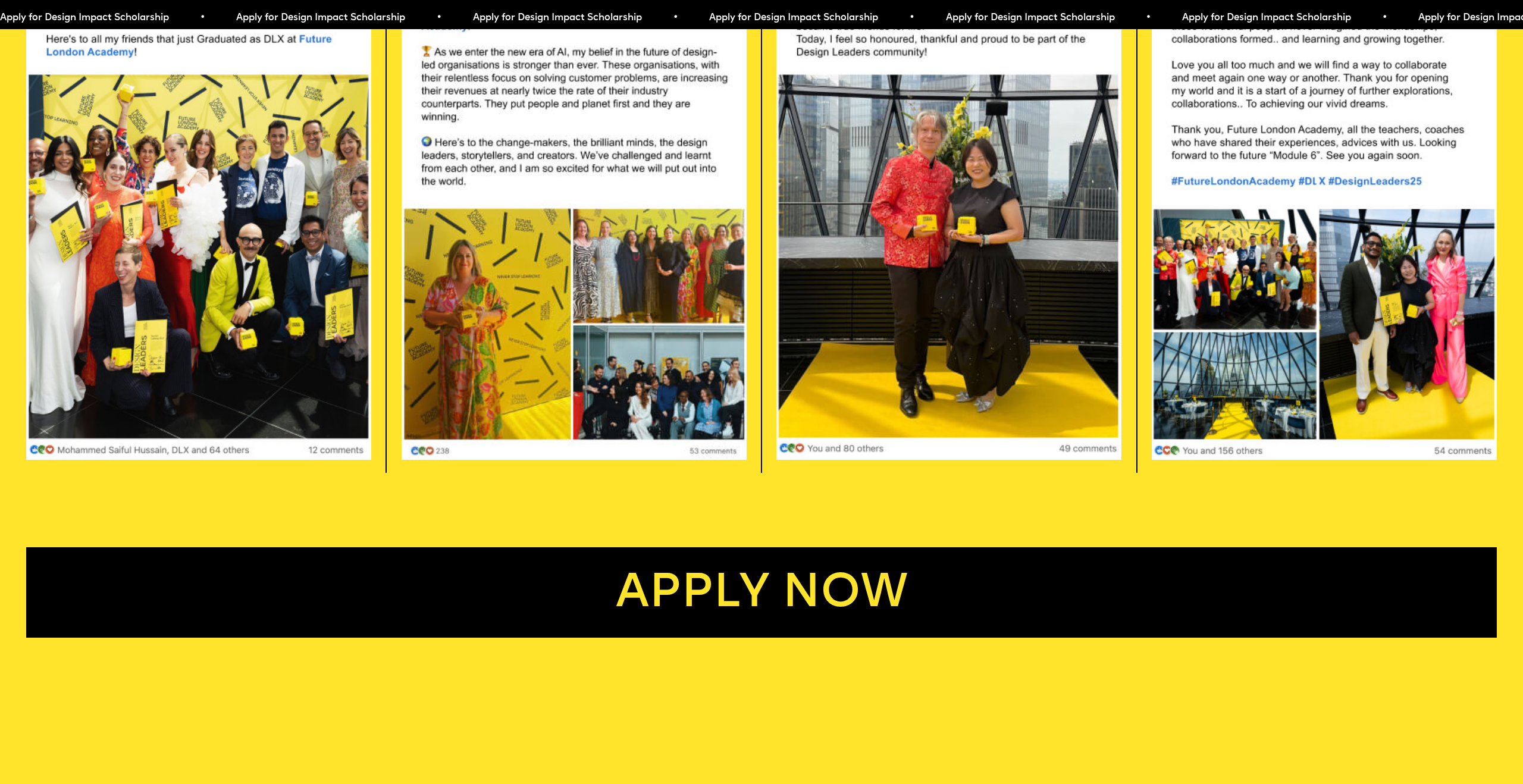
drag, startPoint x: 767, startPoint y: 584, endPoint x: 682, endPoint y: 559, distance: 88.6
click at [767, 584] on link "Apply now" at bounding box center [761, 592] width 1470 height 91
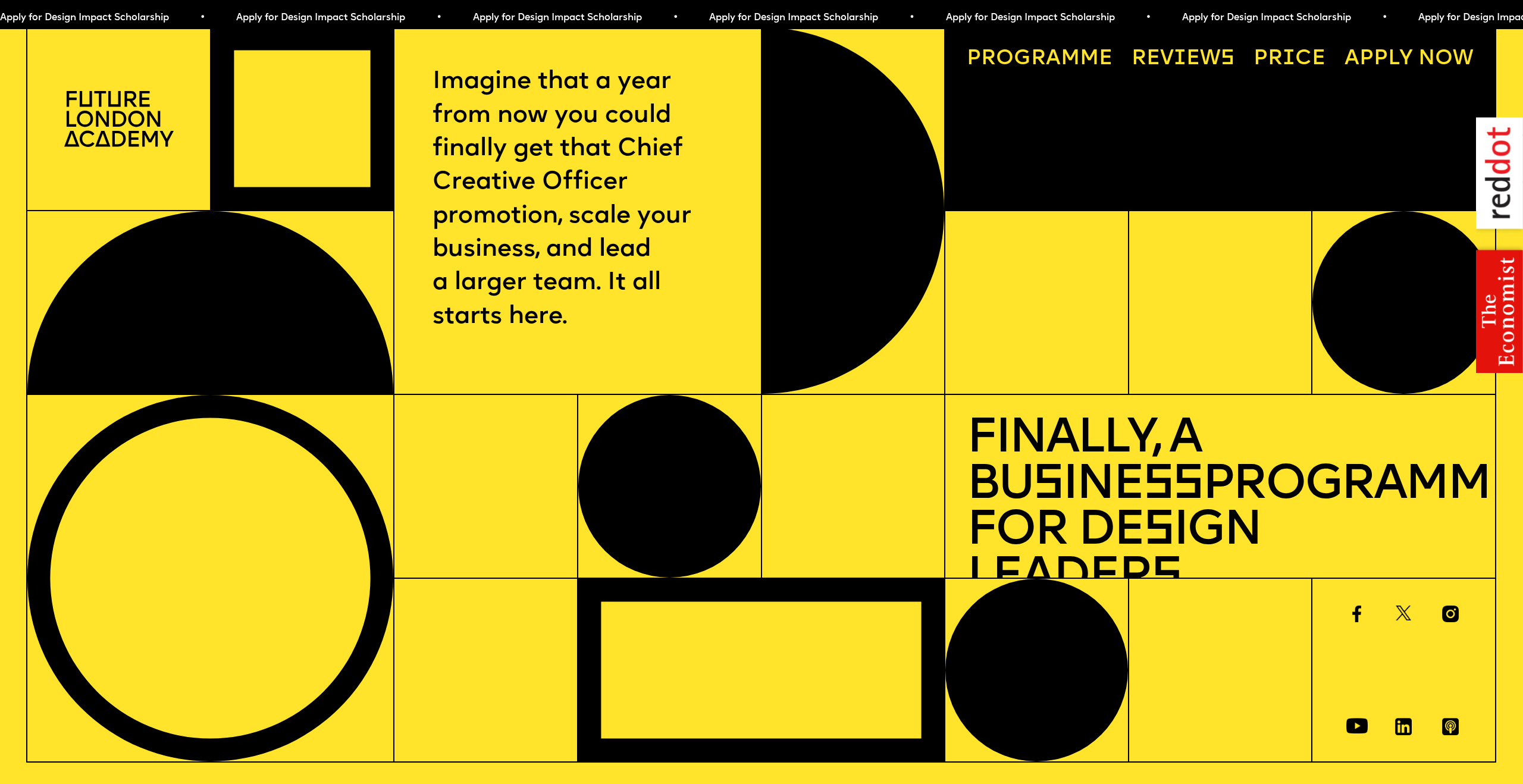
click at [127, 127] on img at bounding box center [118, 118] width 109 height 55
